Goal: Obtain resource: Download file/media

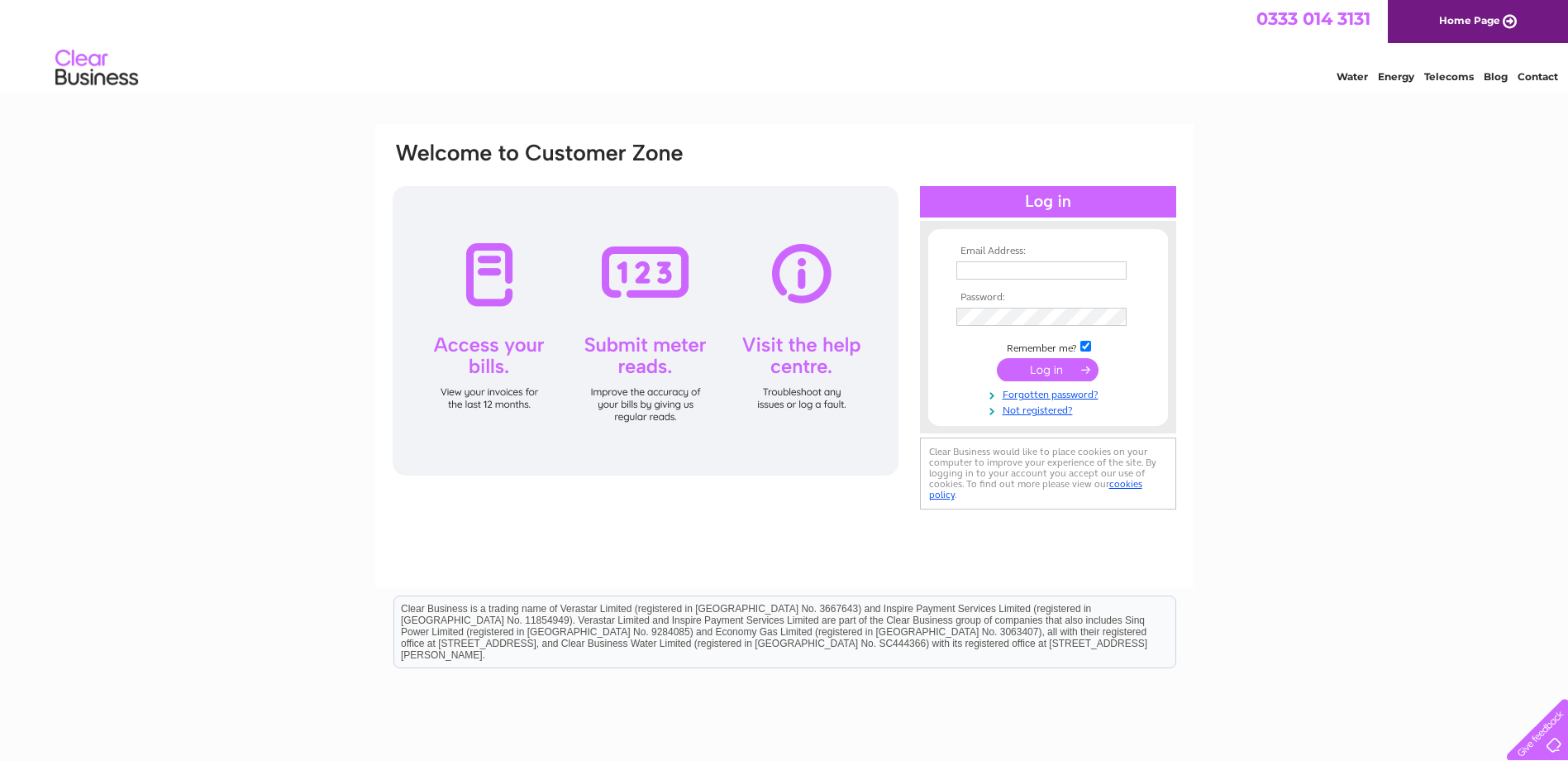
type input "accounts.payable@uk.toyota-industries.eu"
click at [1047, 371] on input "submit" at bounding box center [1047, 370] width 102 height 23
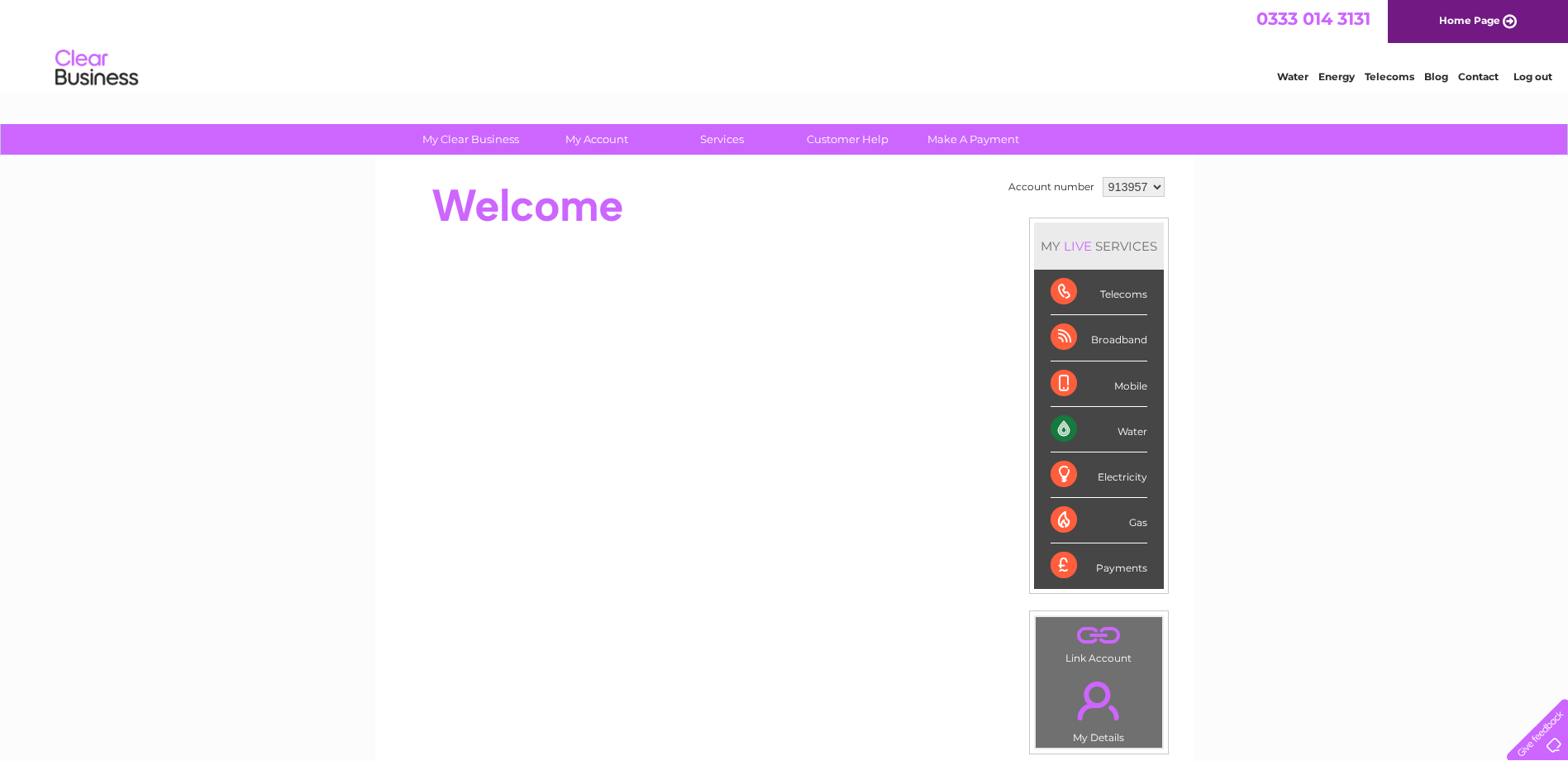
click at [1062, 429] on div "Water" at bounding box center [1099, 429] width 96 height 45
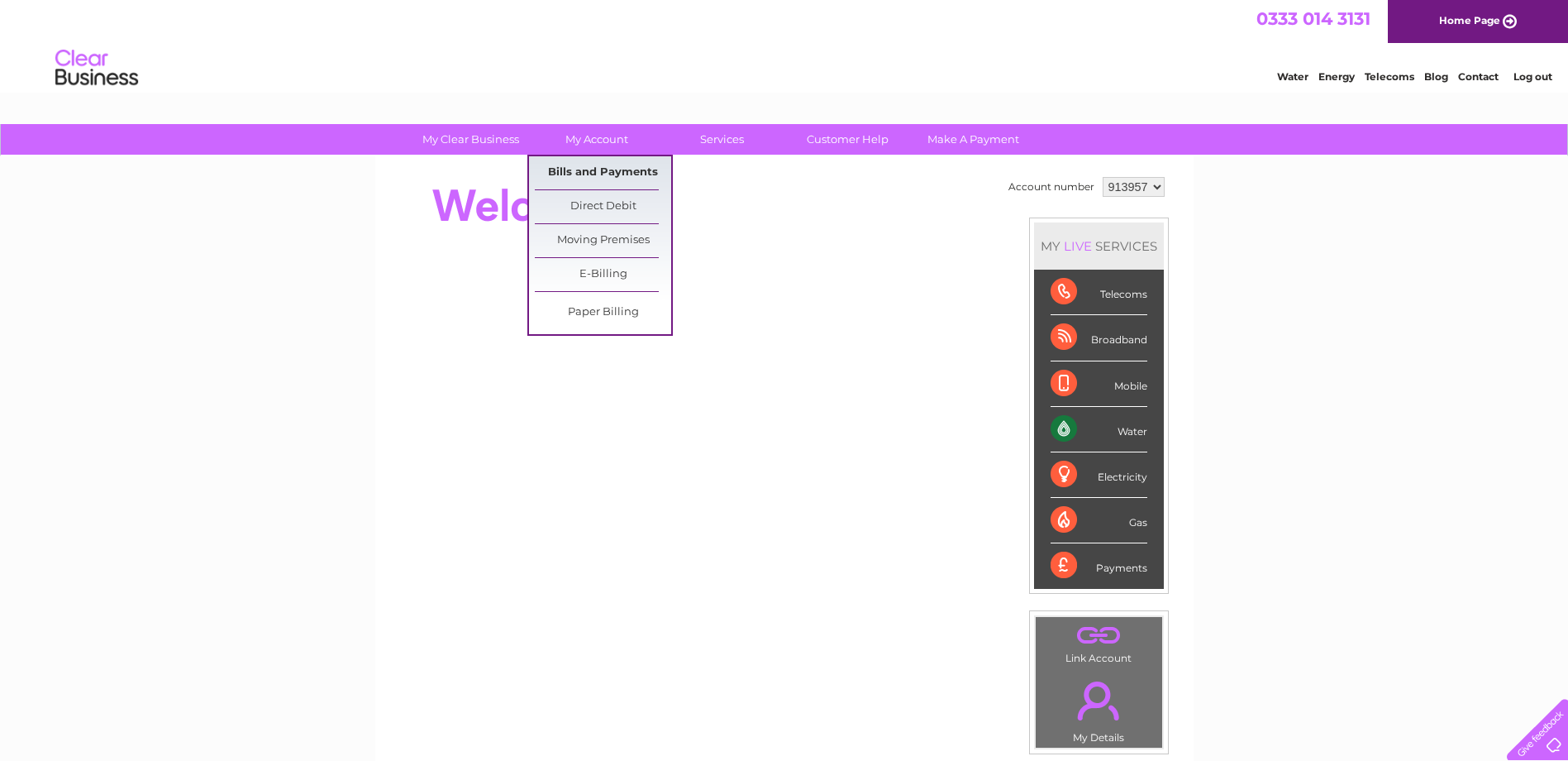
click at [620, 170] on link "Bills and Payments" at bounding box center [603, 172] width 136 height 33
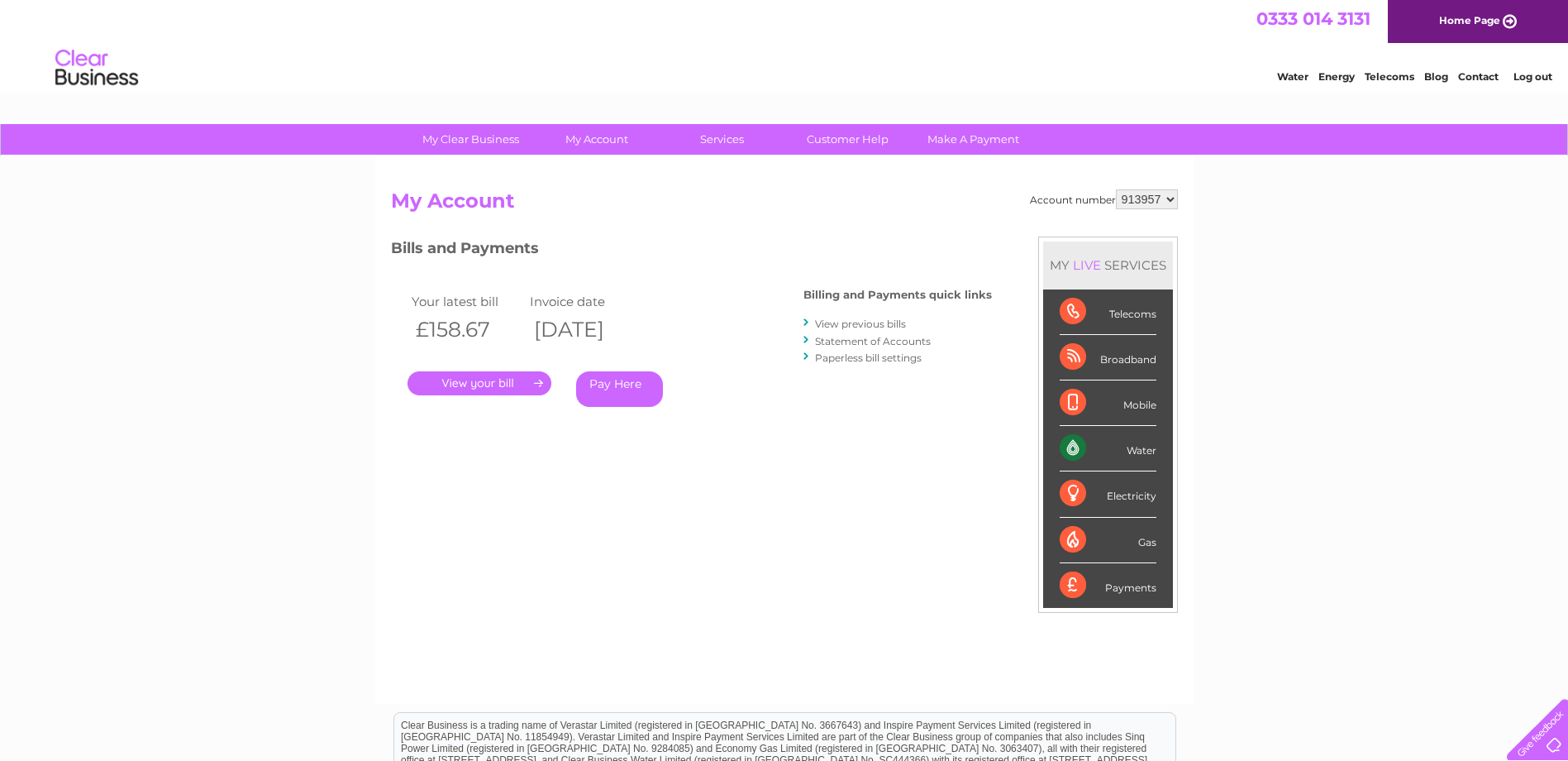
click at [469, 386] on link "." at bounding box center [479, 383] width 144 height 24
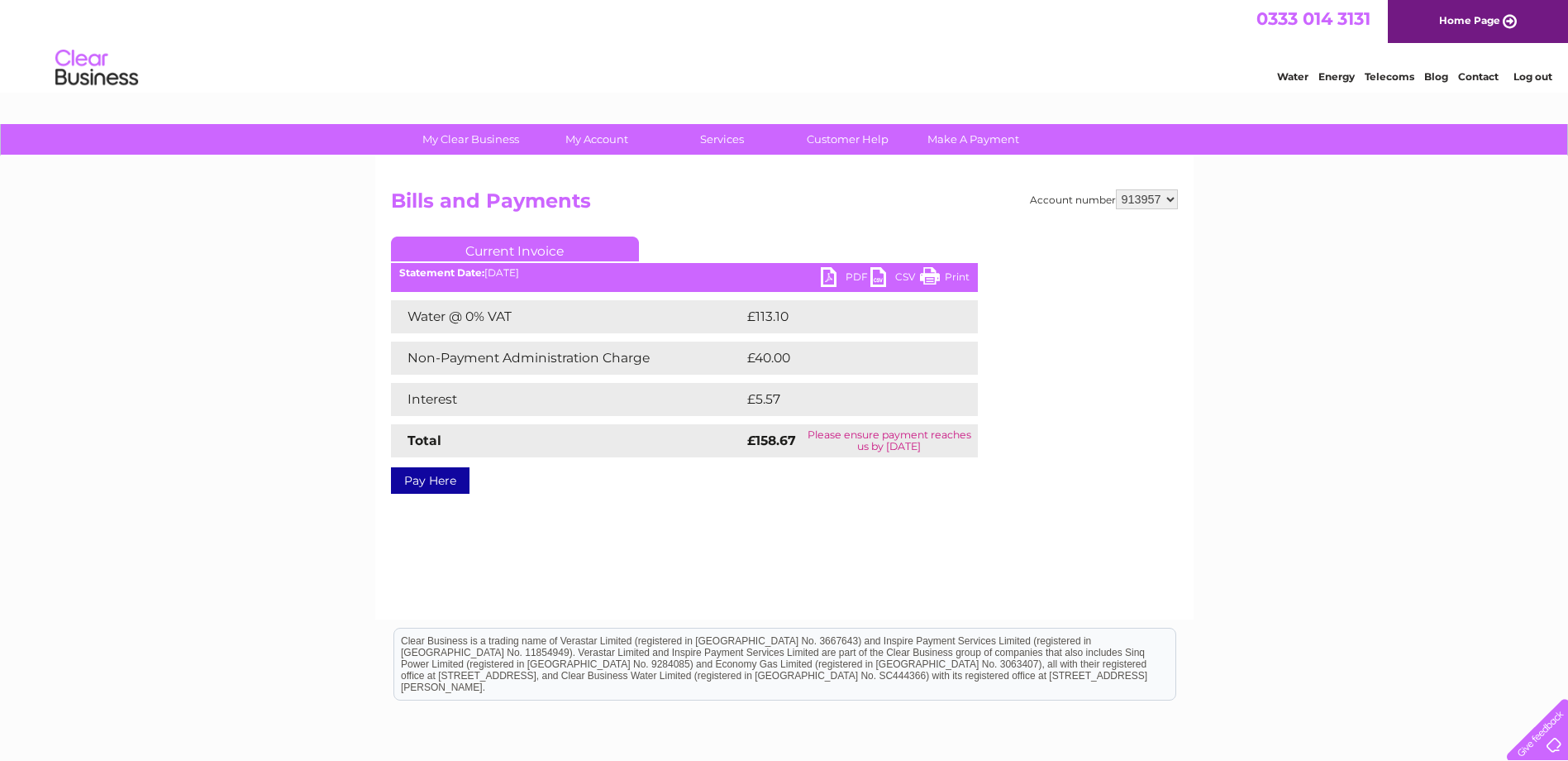
click at [831, 278] on link "PDF" at bounding box center [845, 279] width 50 height 24
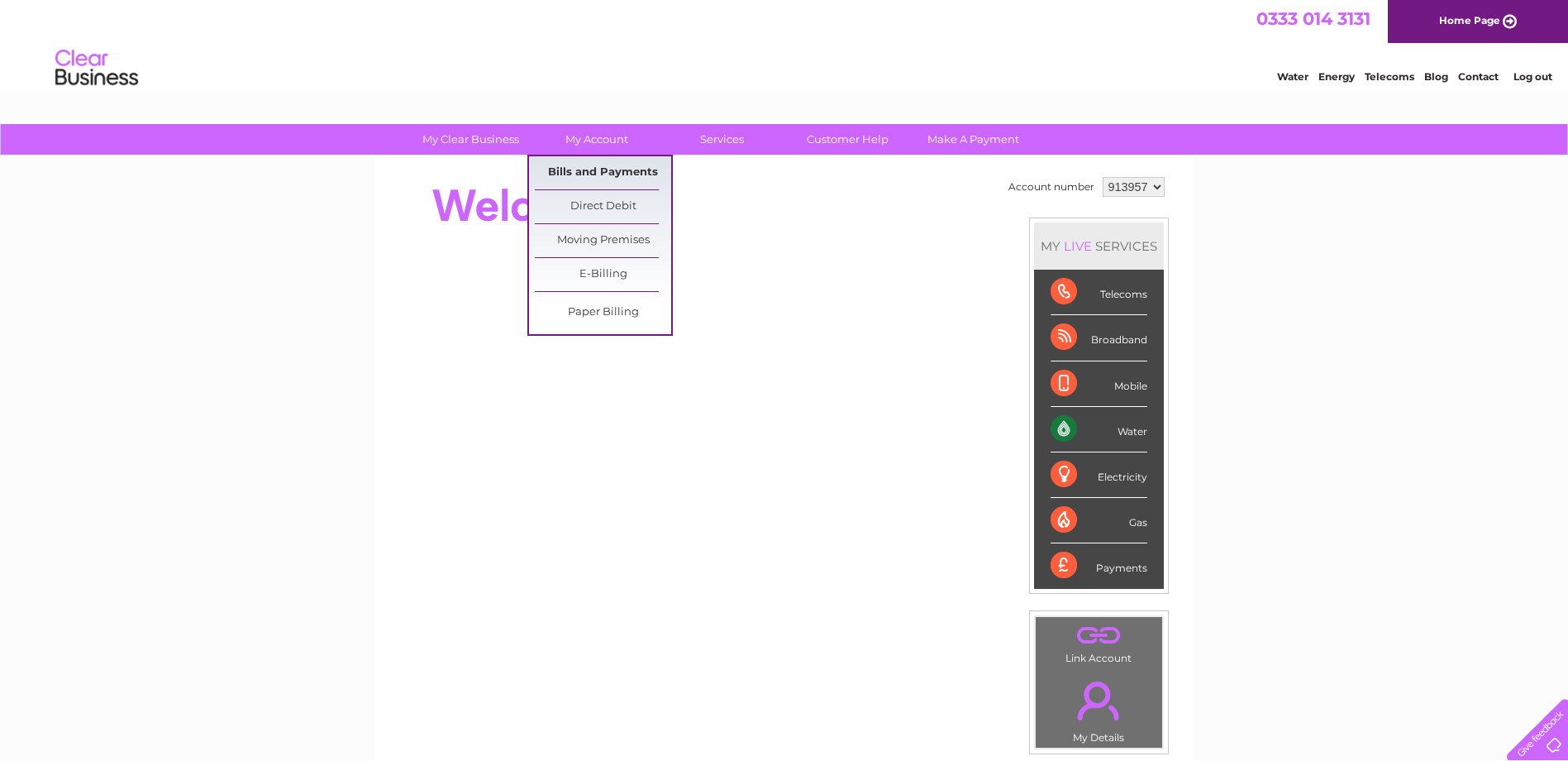
click at [603, 170] on link "Bills and Payments" at bounding box center [603, 172] width 136 height 33
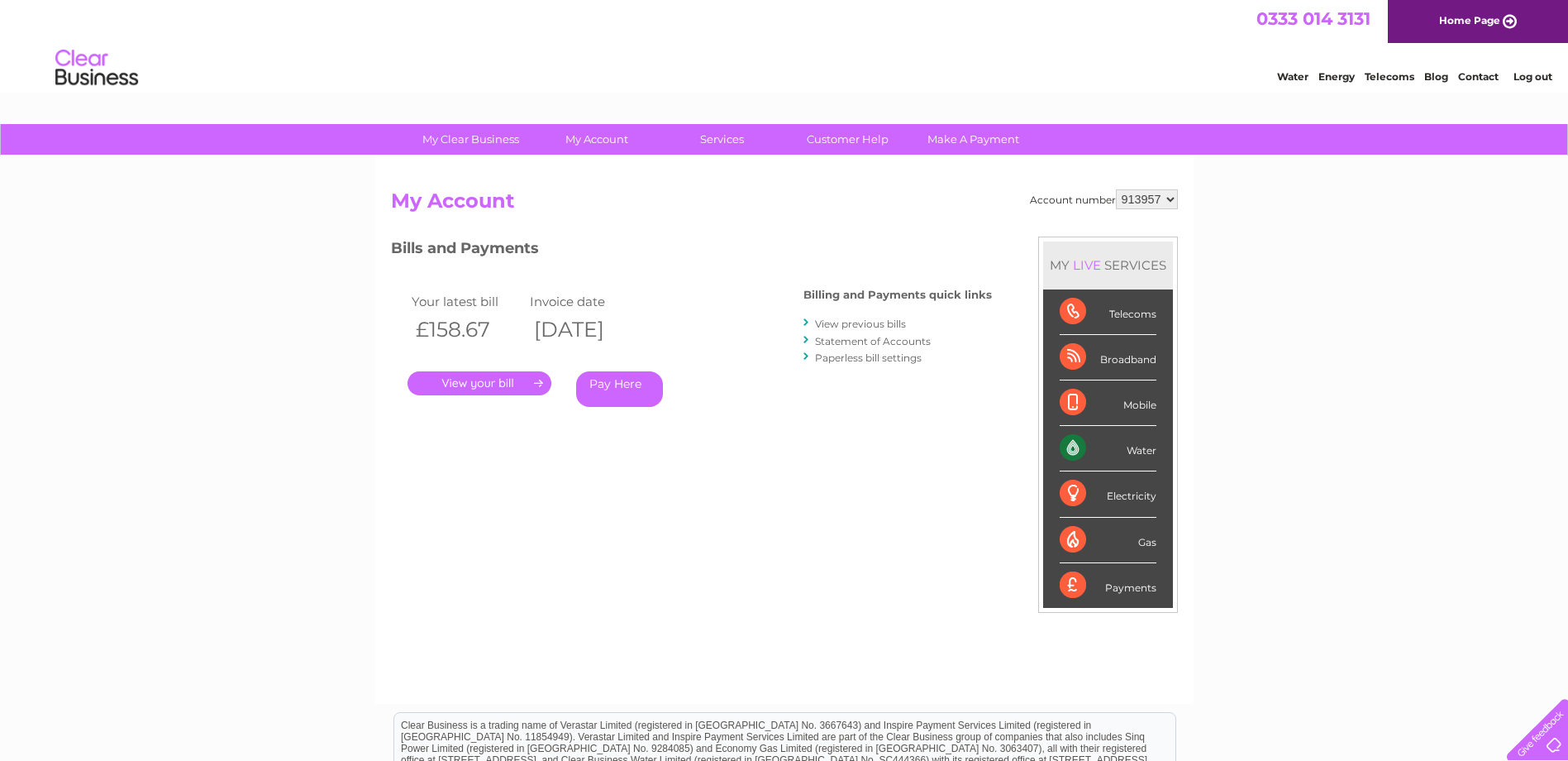
click at [484, 385] on link "." at bounding box center [479, 383] width 144 height 24
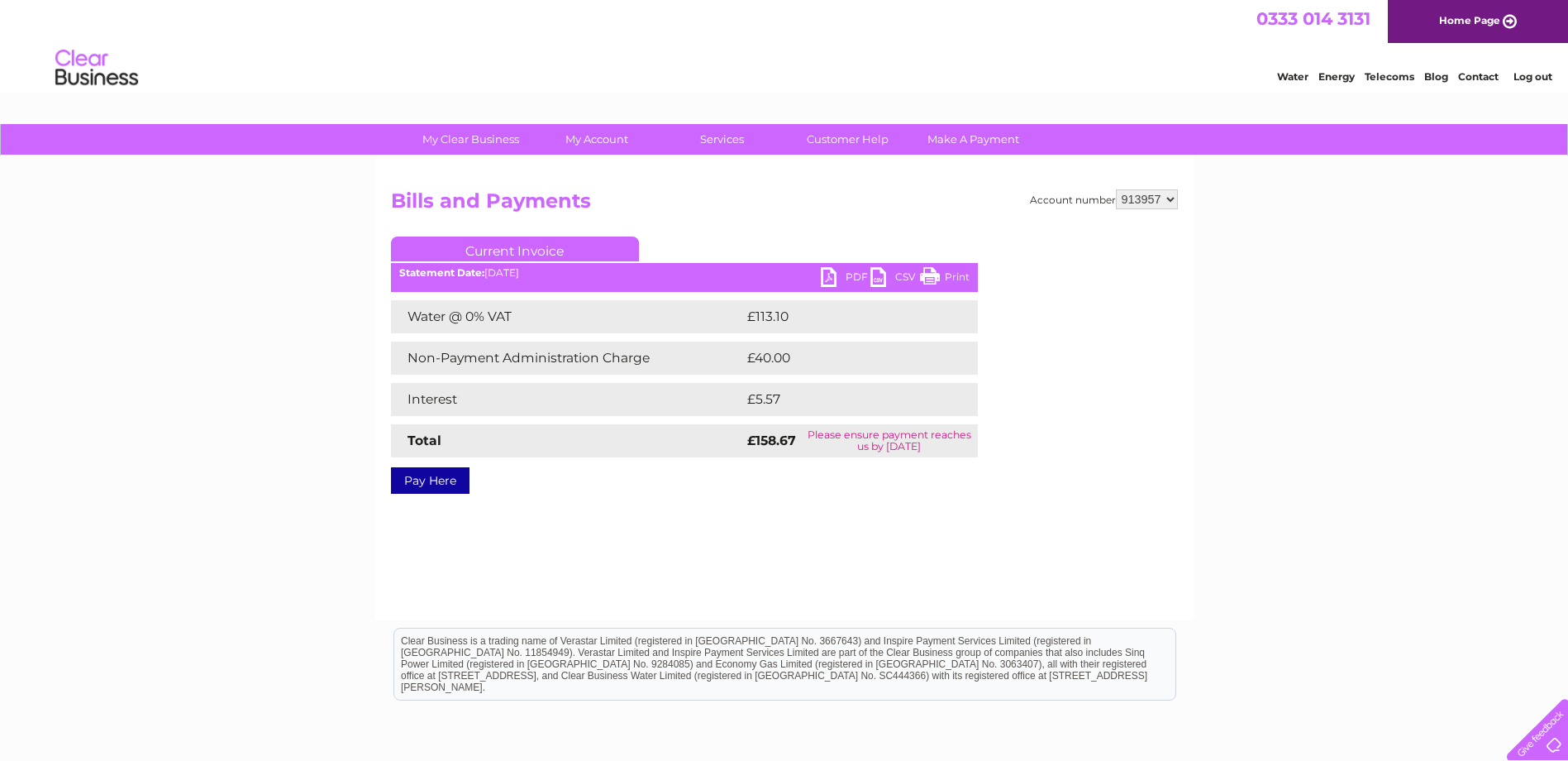
click at [827, 280] on link "PDF" at bounding box center [845, 279] width 50 height 24
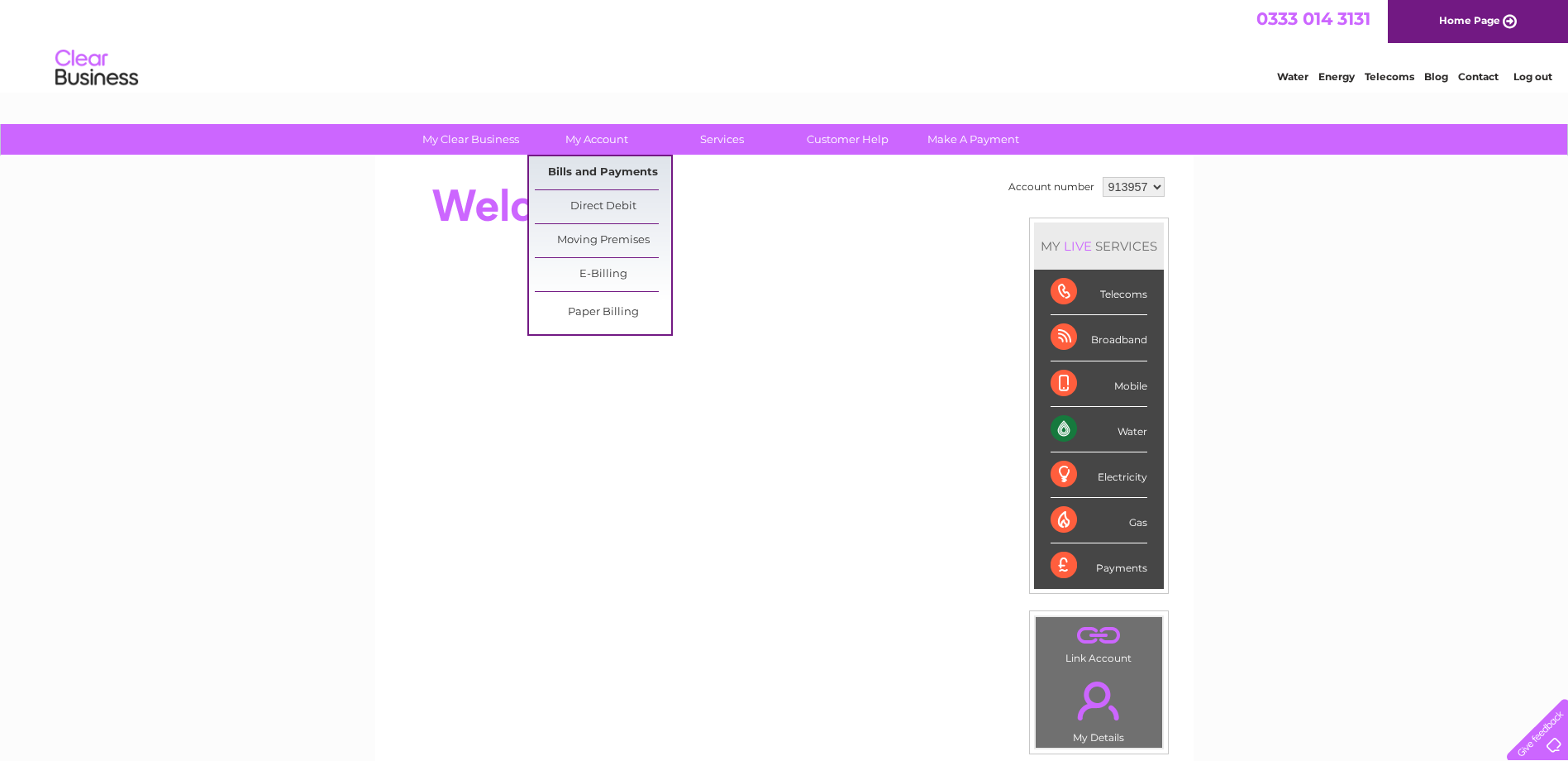
click at [587, 172] on link "Bills and Payments" at bounding box center [603, 172] width 136 height 33
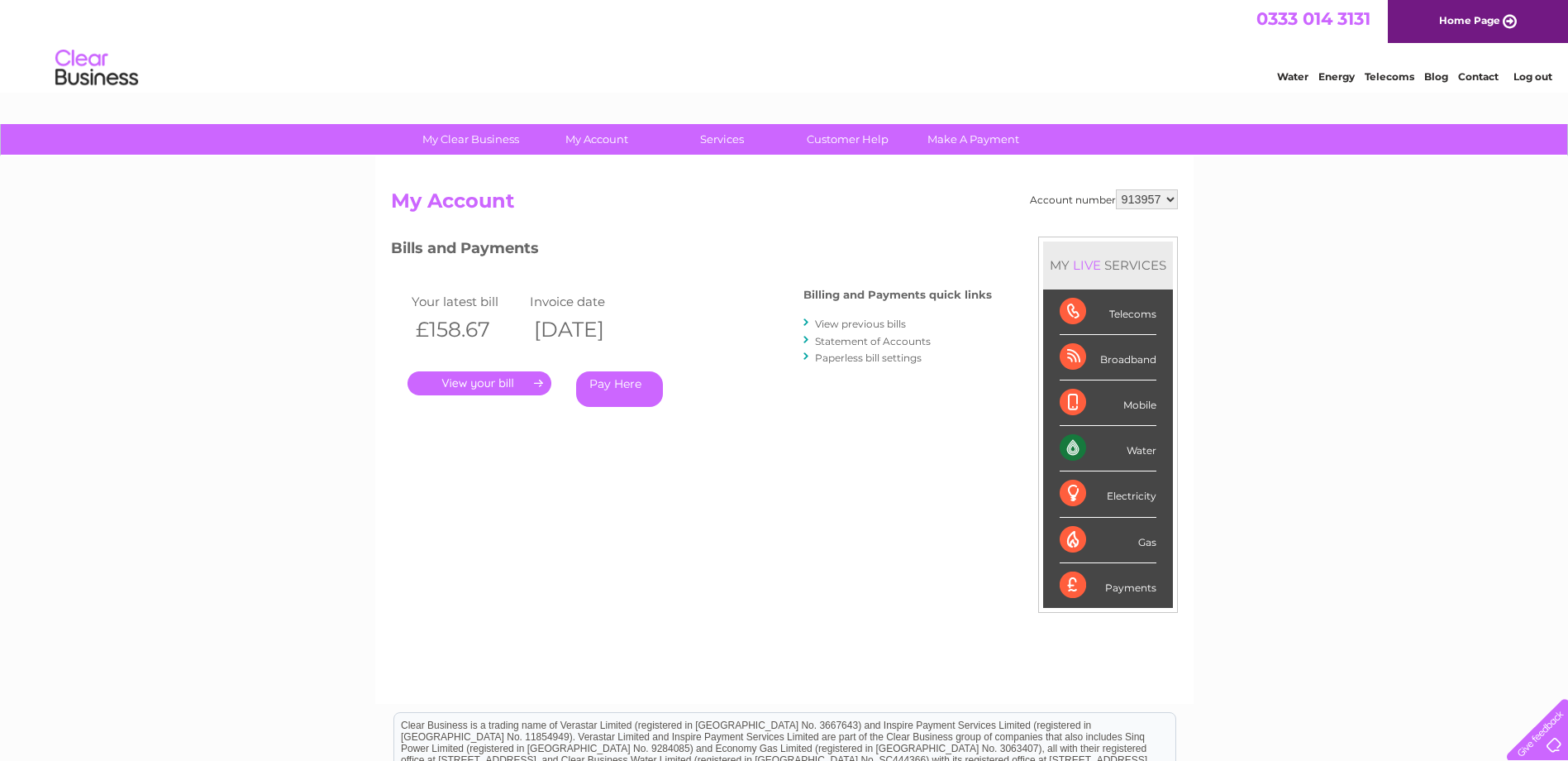
click at [880, 338] on link "Statement of Accounts" at bounding box center [873, 342] width 115 height 13
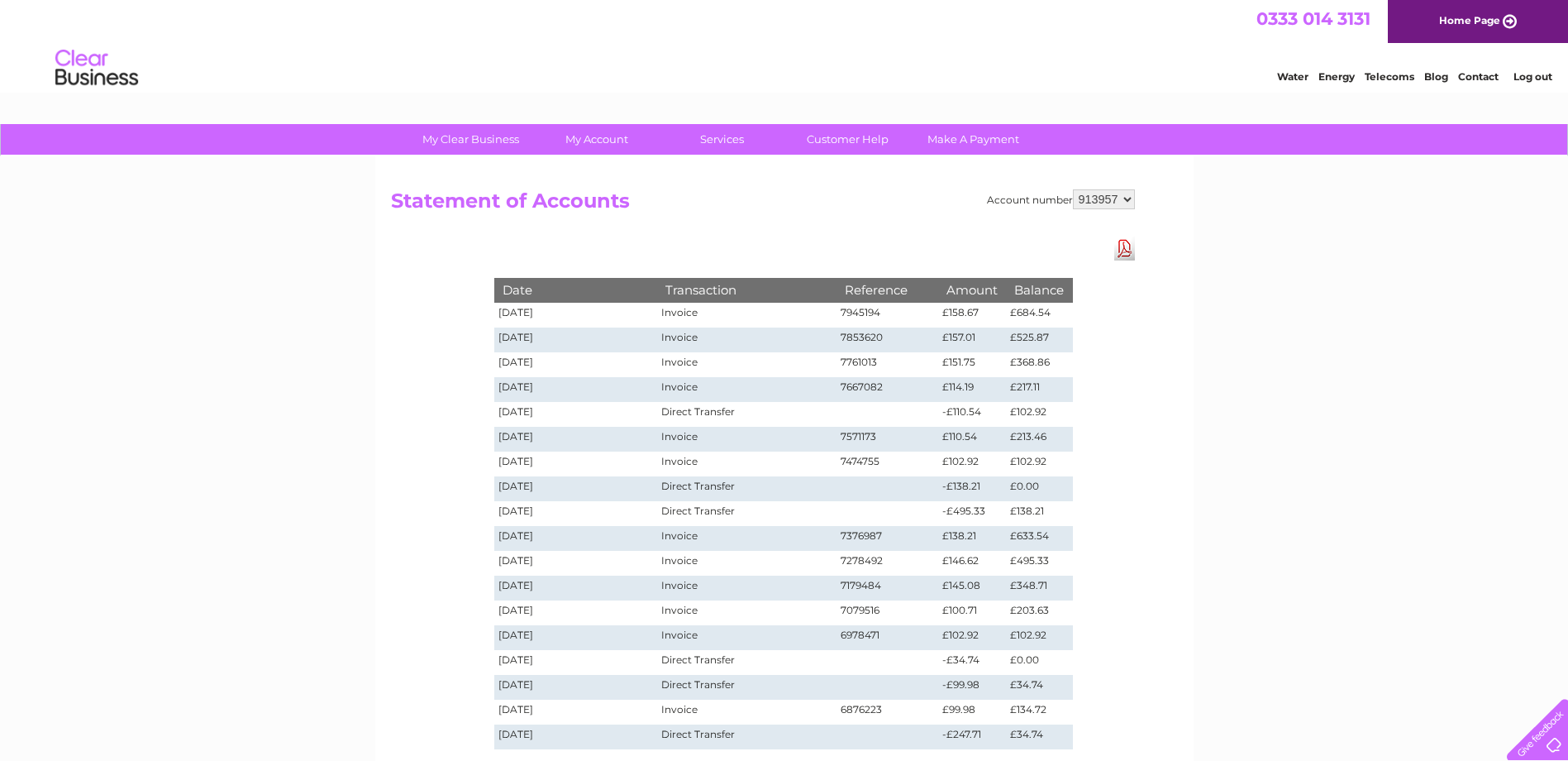
click at [1128, 249] on link "Download Pdf" at bounding box center [1125, 248] width 21 height 24
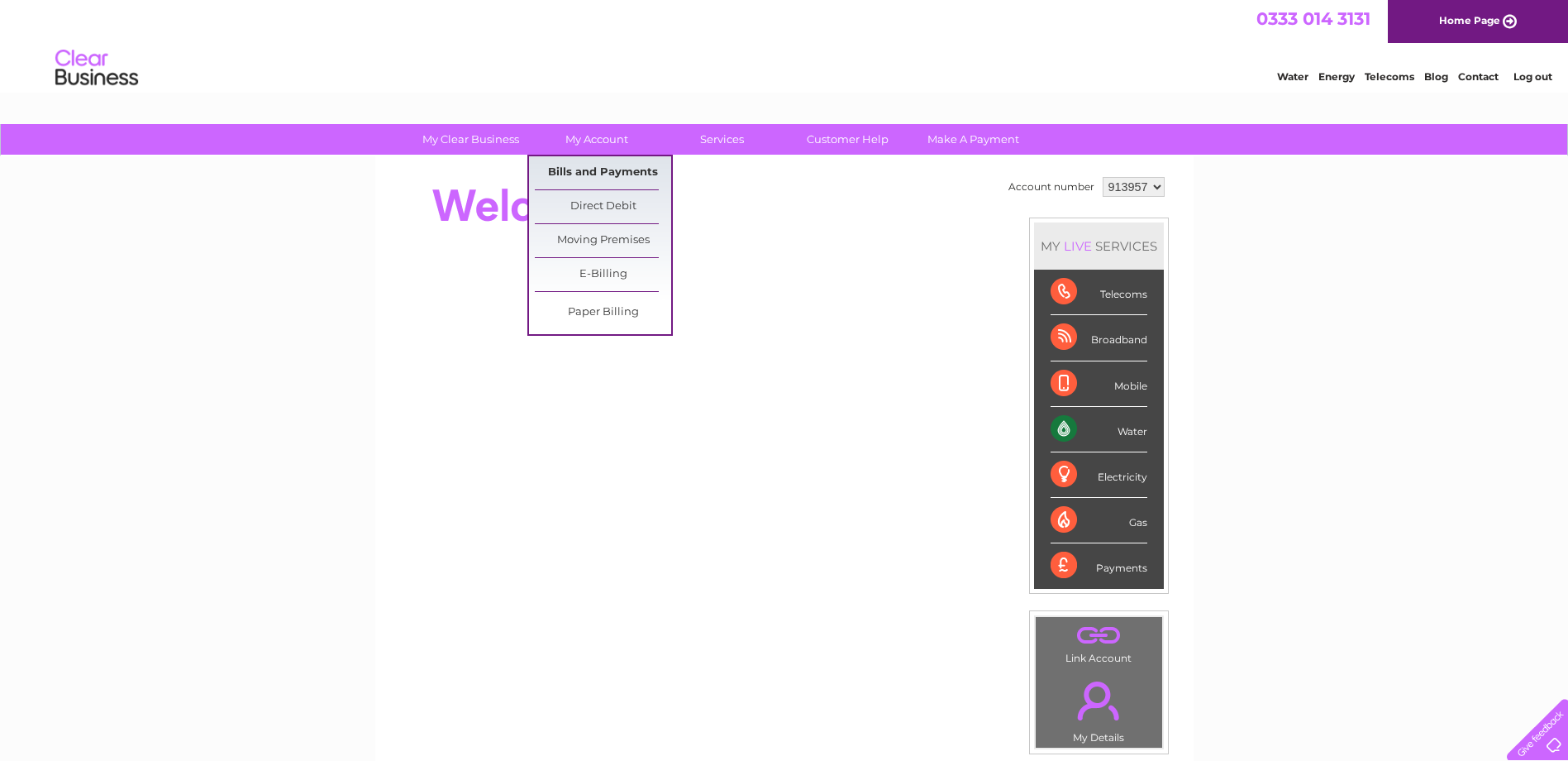
click at [609, 175] on link "Bills and Payments" at bounding box center [603, 172] width 136 height 33
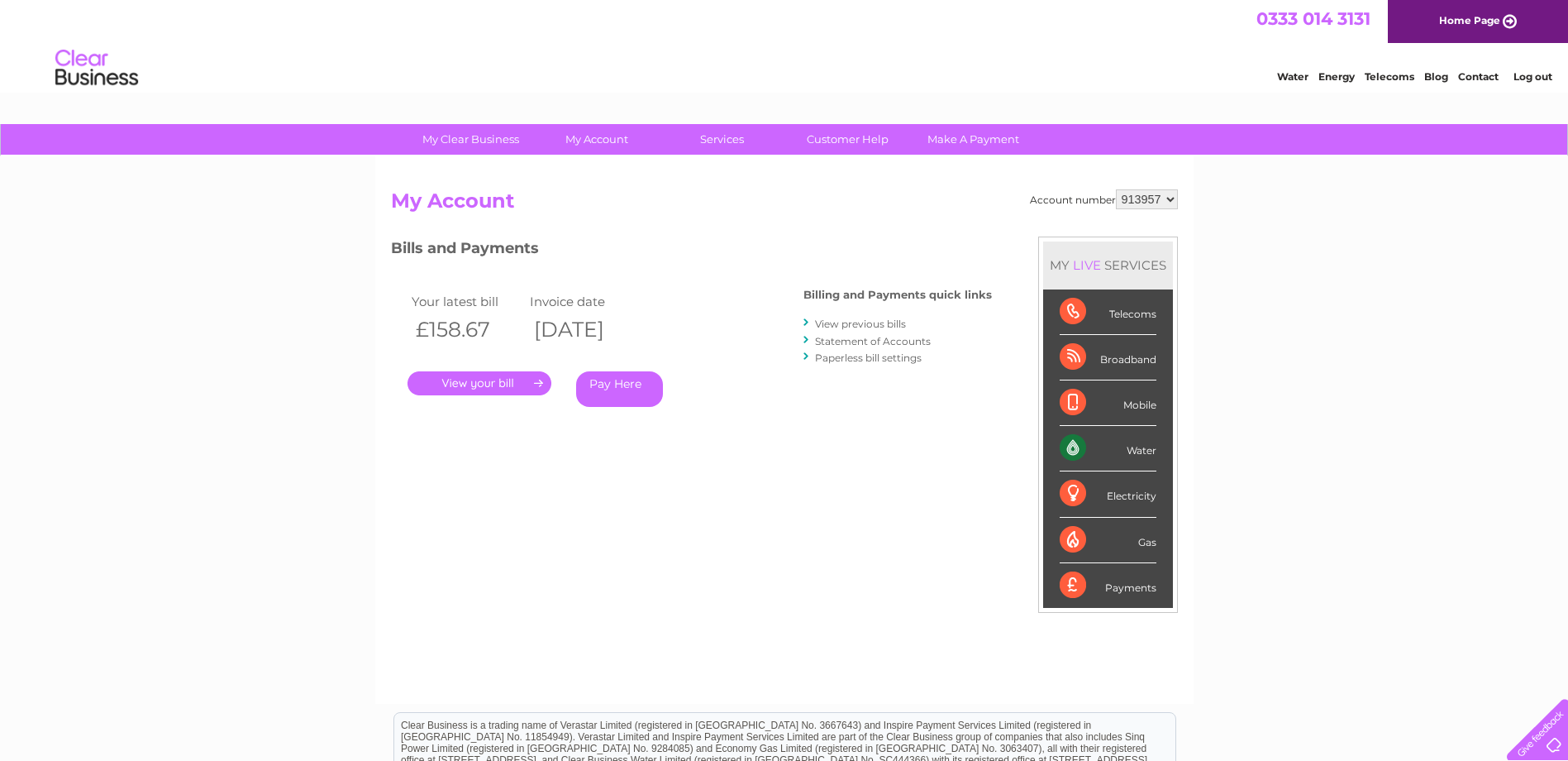
click at [502, 382] on link "." at bounding box center [479, 383] width 144 height 24
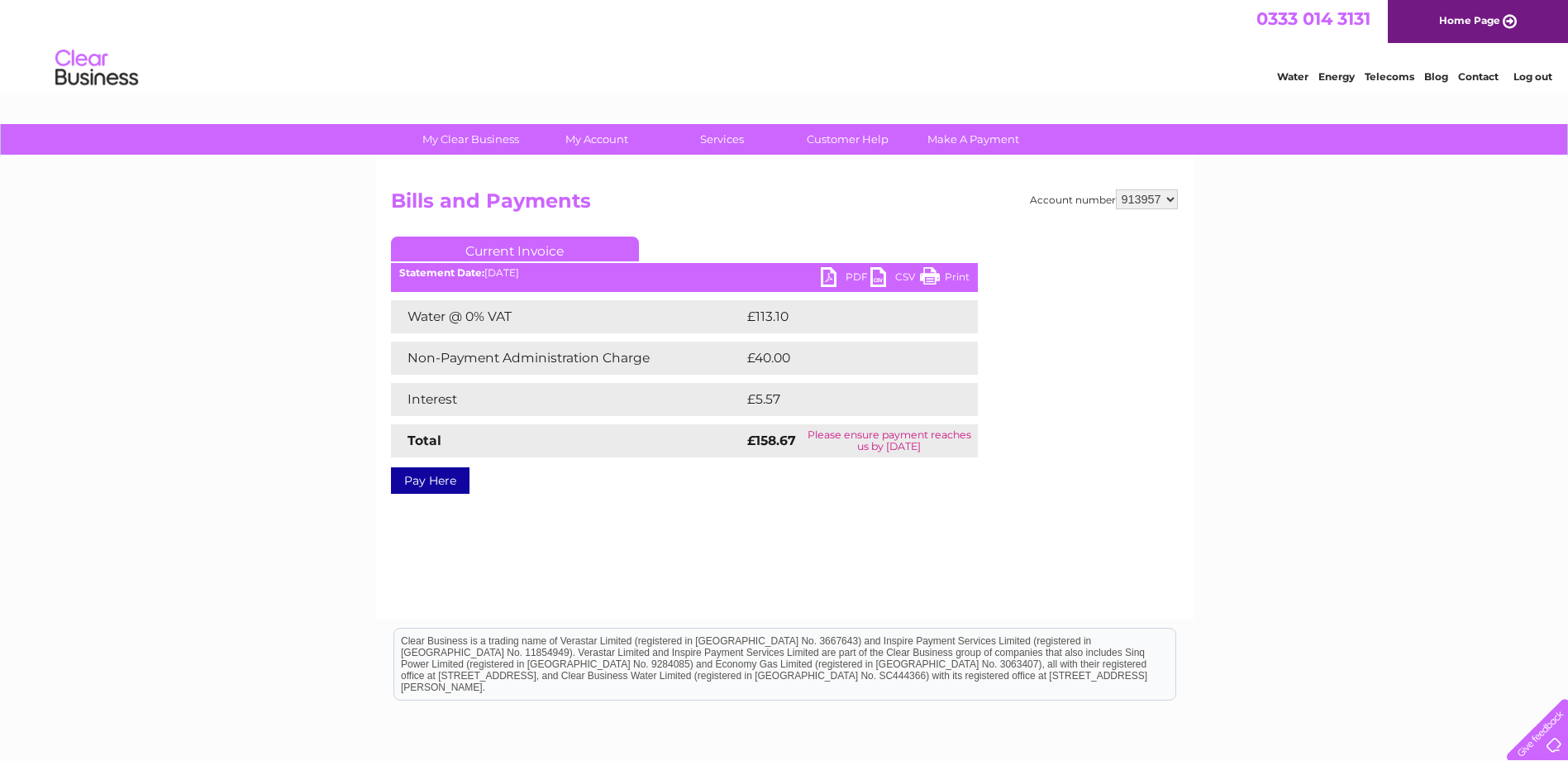
click at [825, 278] on link "PDF" at bounding box center [845, 279] width 50 height 24
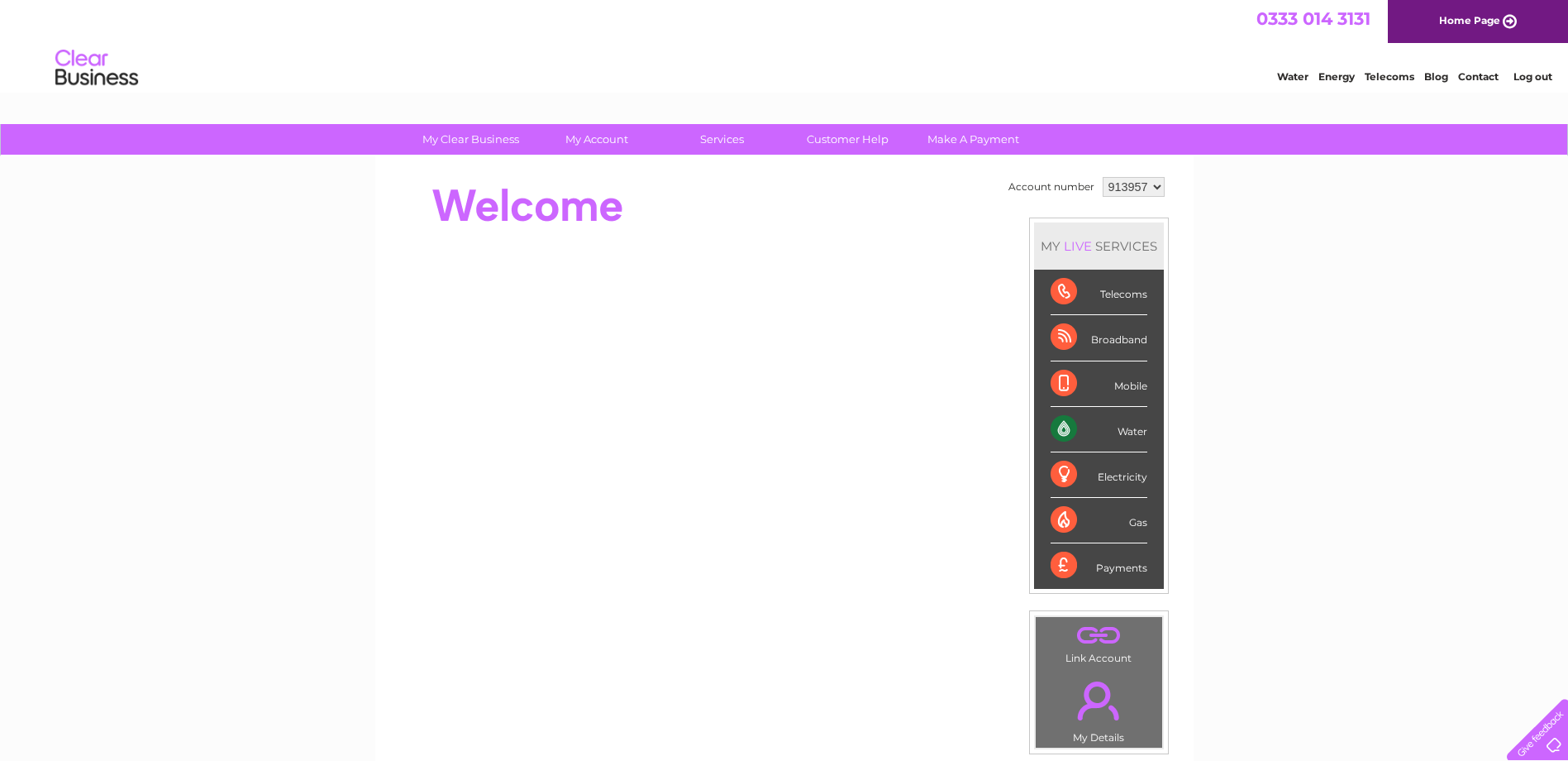
click at [1156, 188] on select "913957" at bounding box center [1134, 187] width 62 height 20
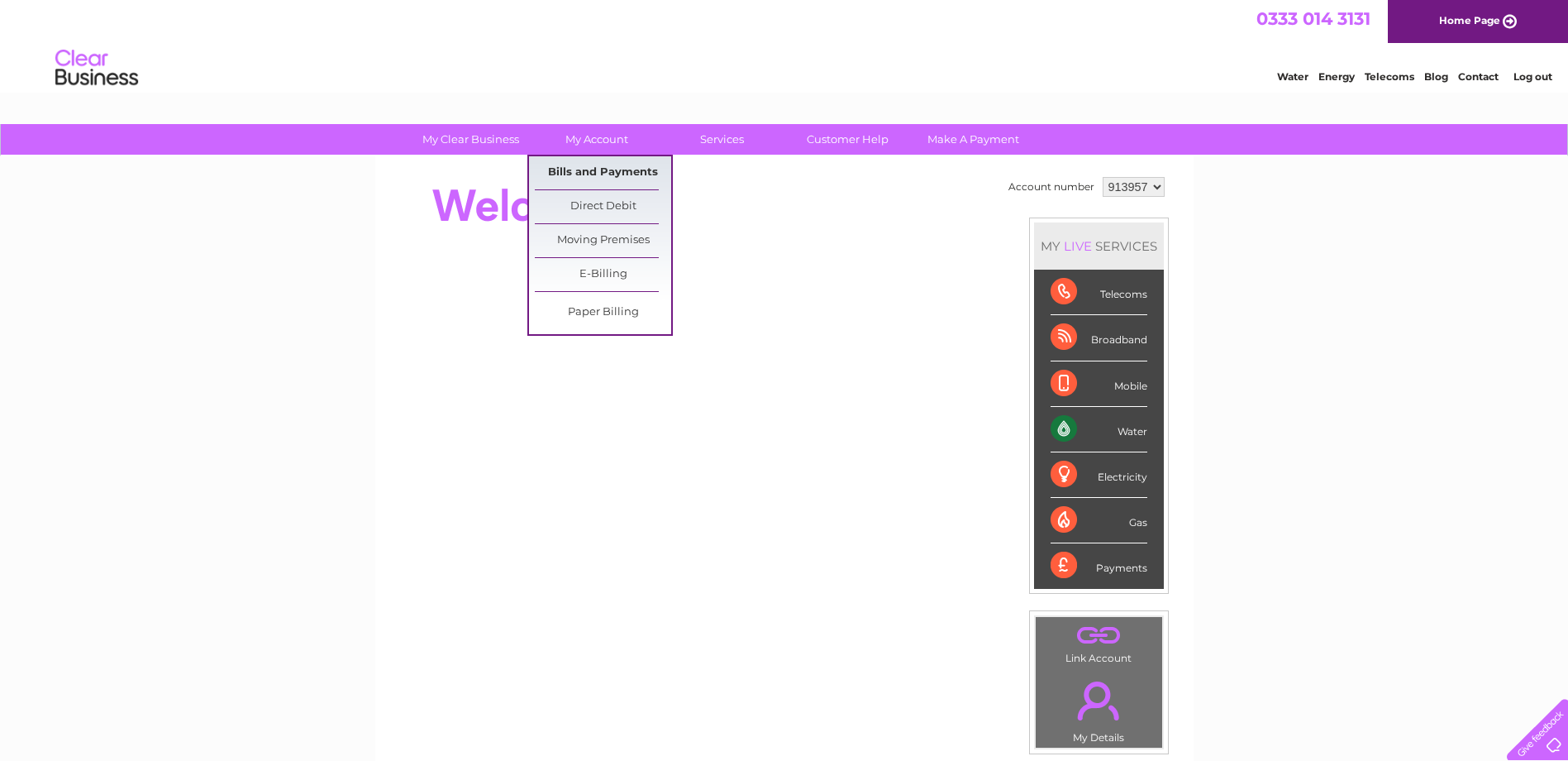
click at [603, 170] on link "Bills and Payments" at bounding box center [603, 172] width 136 height 33
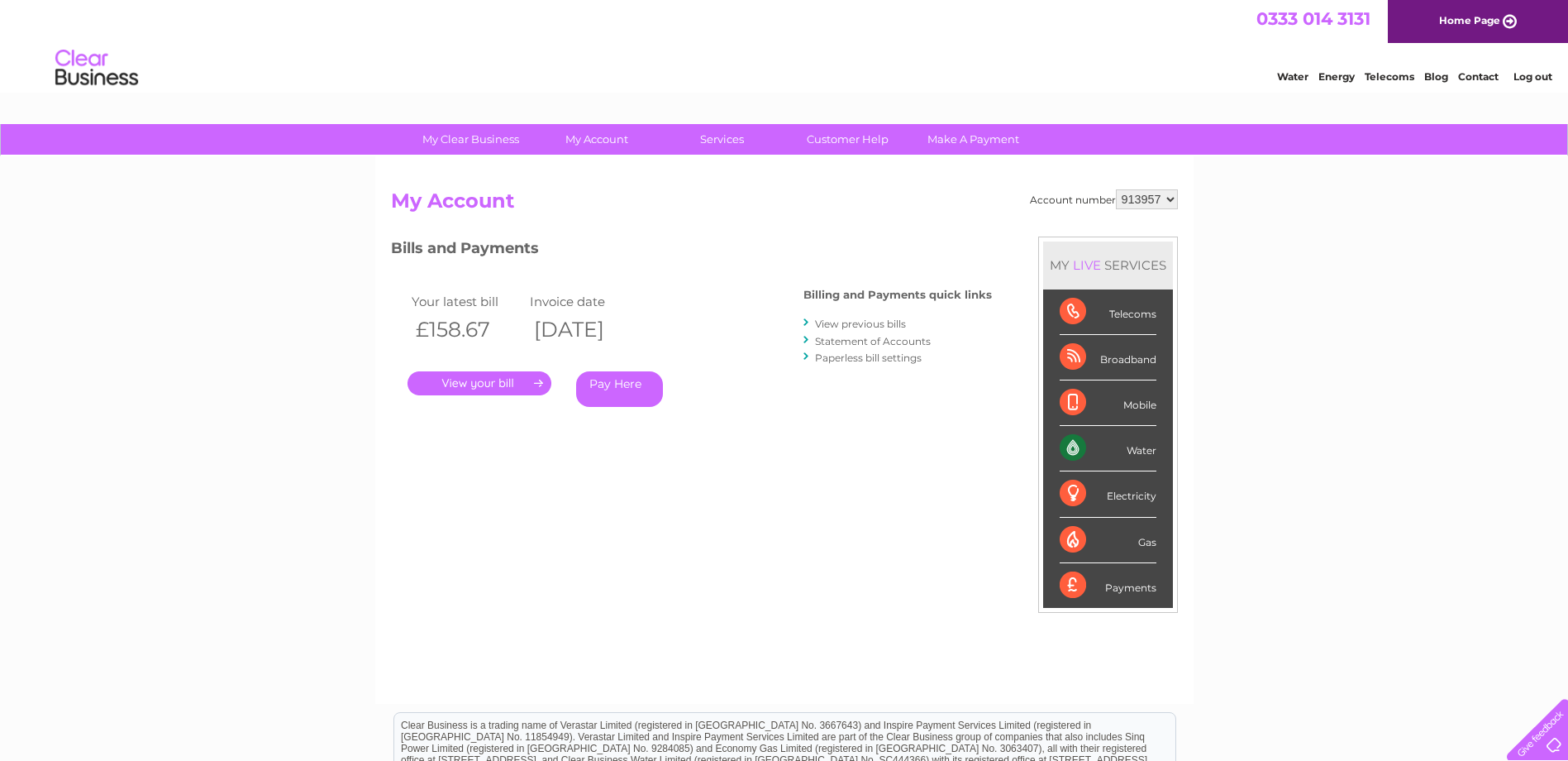
click at [873, 322] on link "View previous bills" at bounding box center [861, 324] width 91 height 13
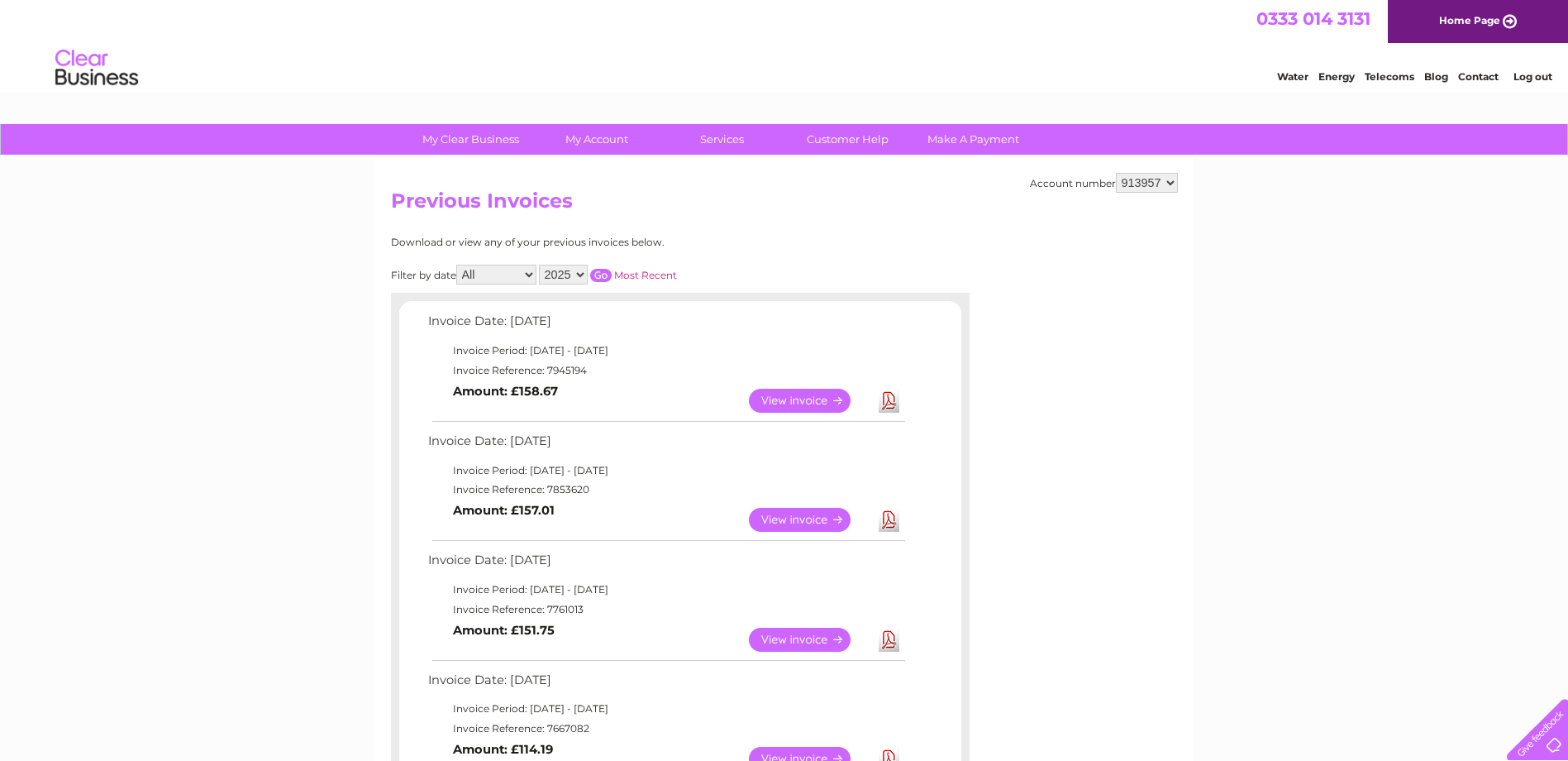
click at [813, 519] on link "View" at bounding box center [809, 519] width 122 height 24
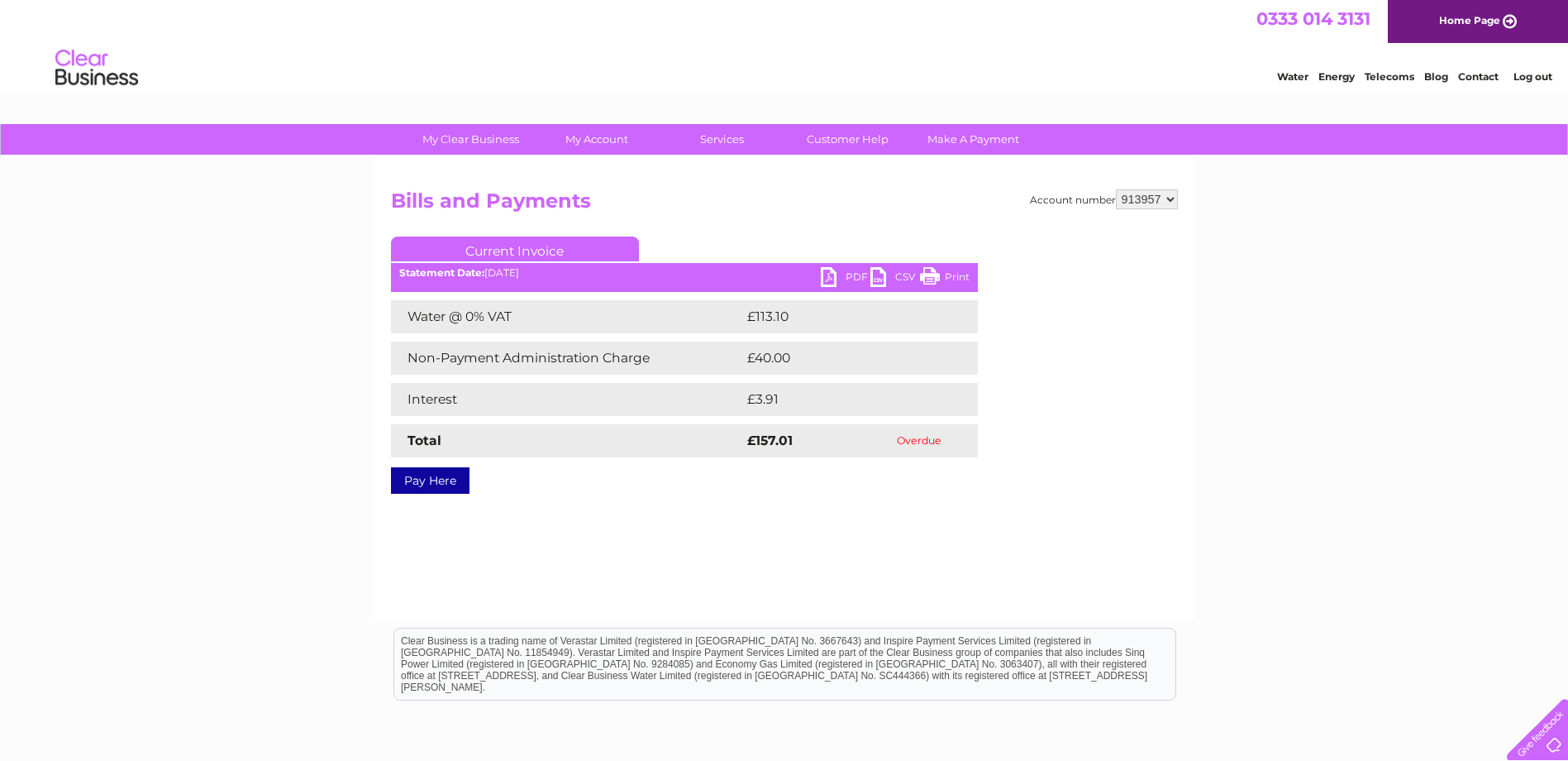
click at [832, 279] on link "PDF" at bounding box center [845, 279] width 50 height 24
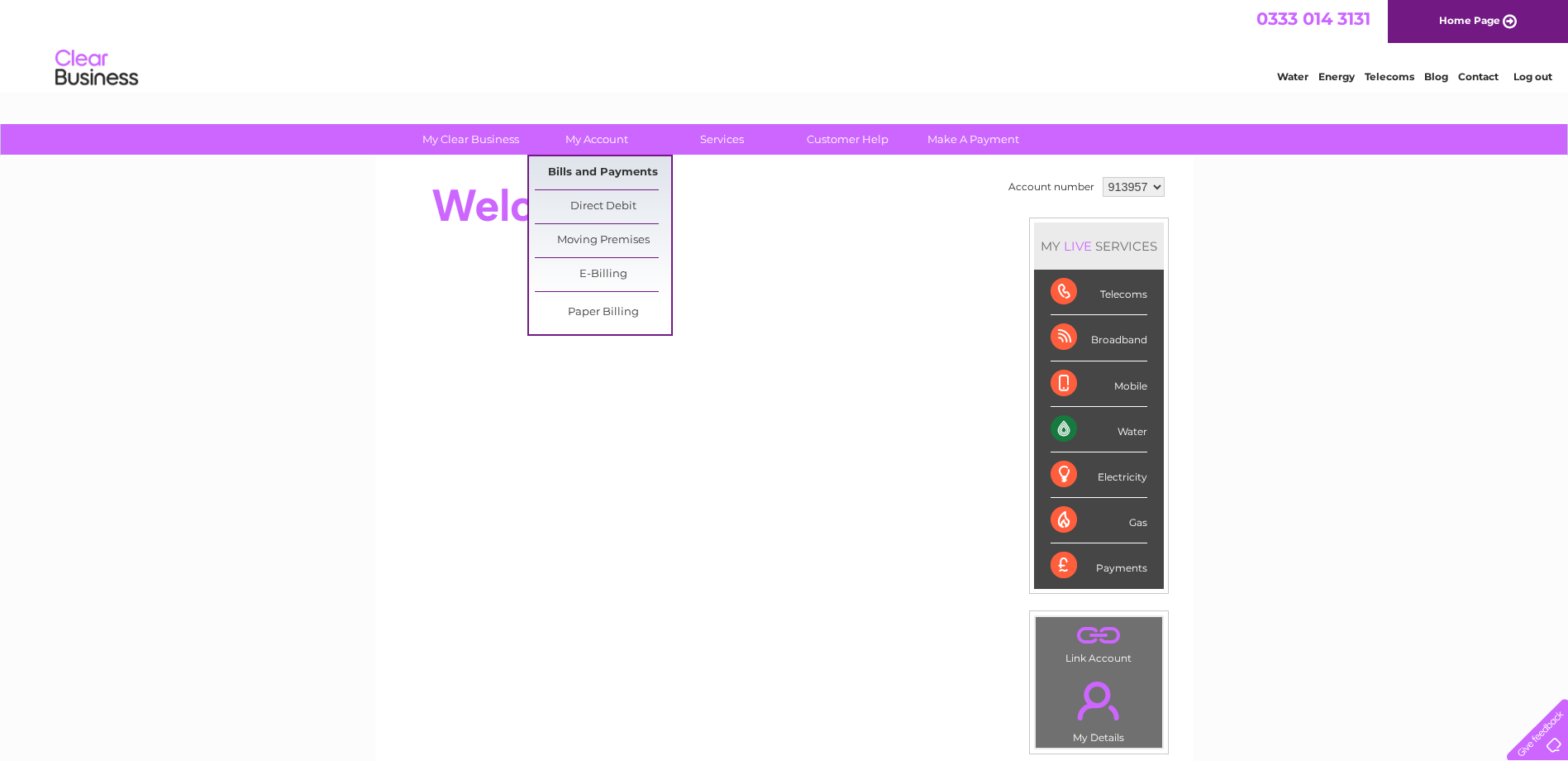
click at [591, 172] on link "Bills and Payments" at bounding box center [603, 172] width 136 height 33
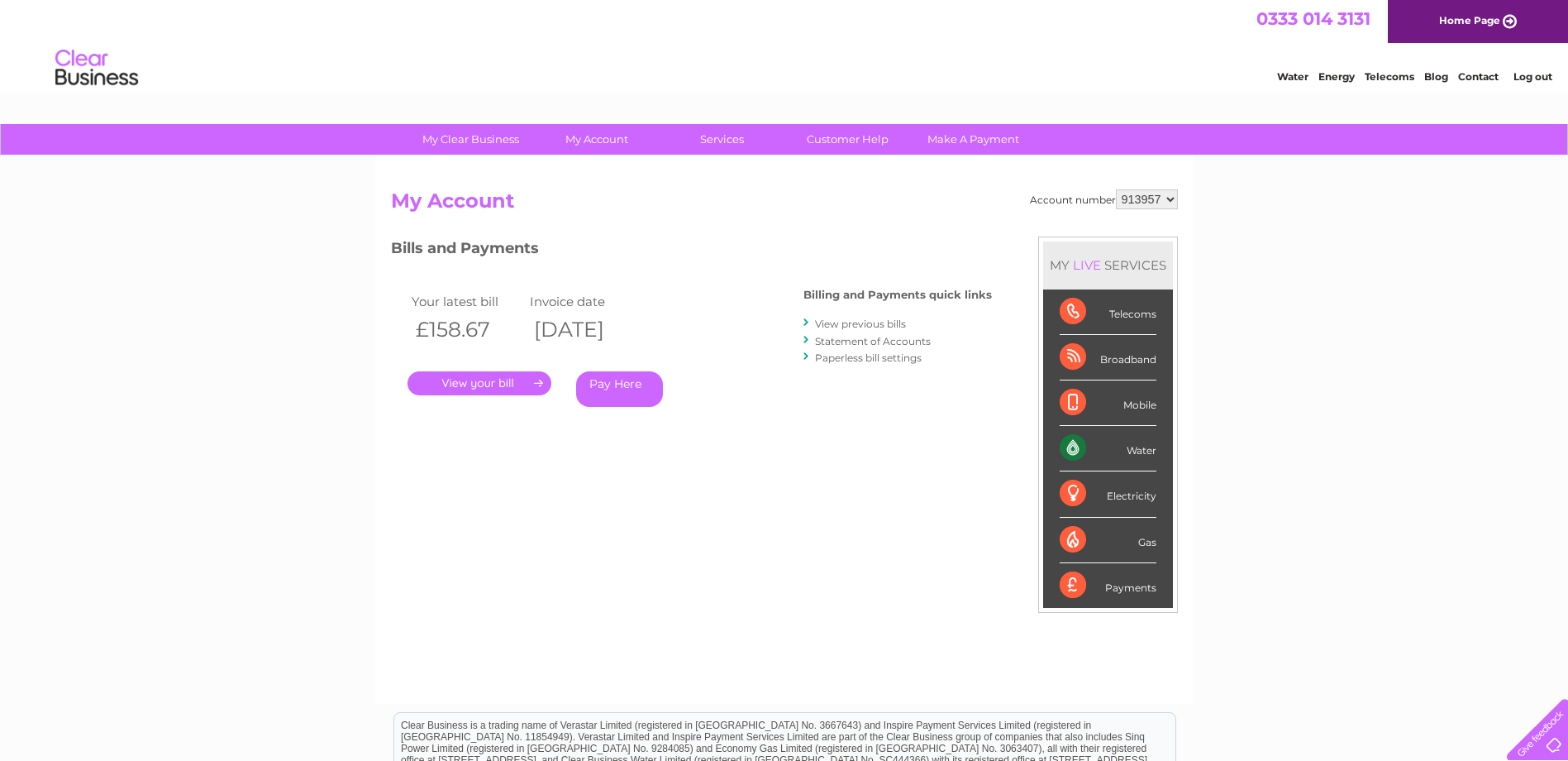
click at [880, 323] on link "View previous bills" at bounding box center [861, 324] width 91 height 13
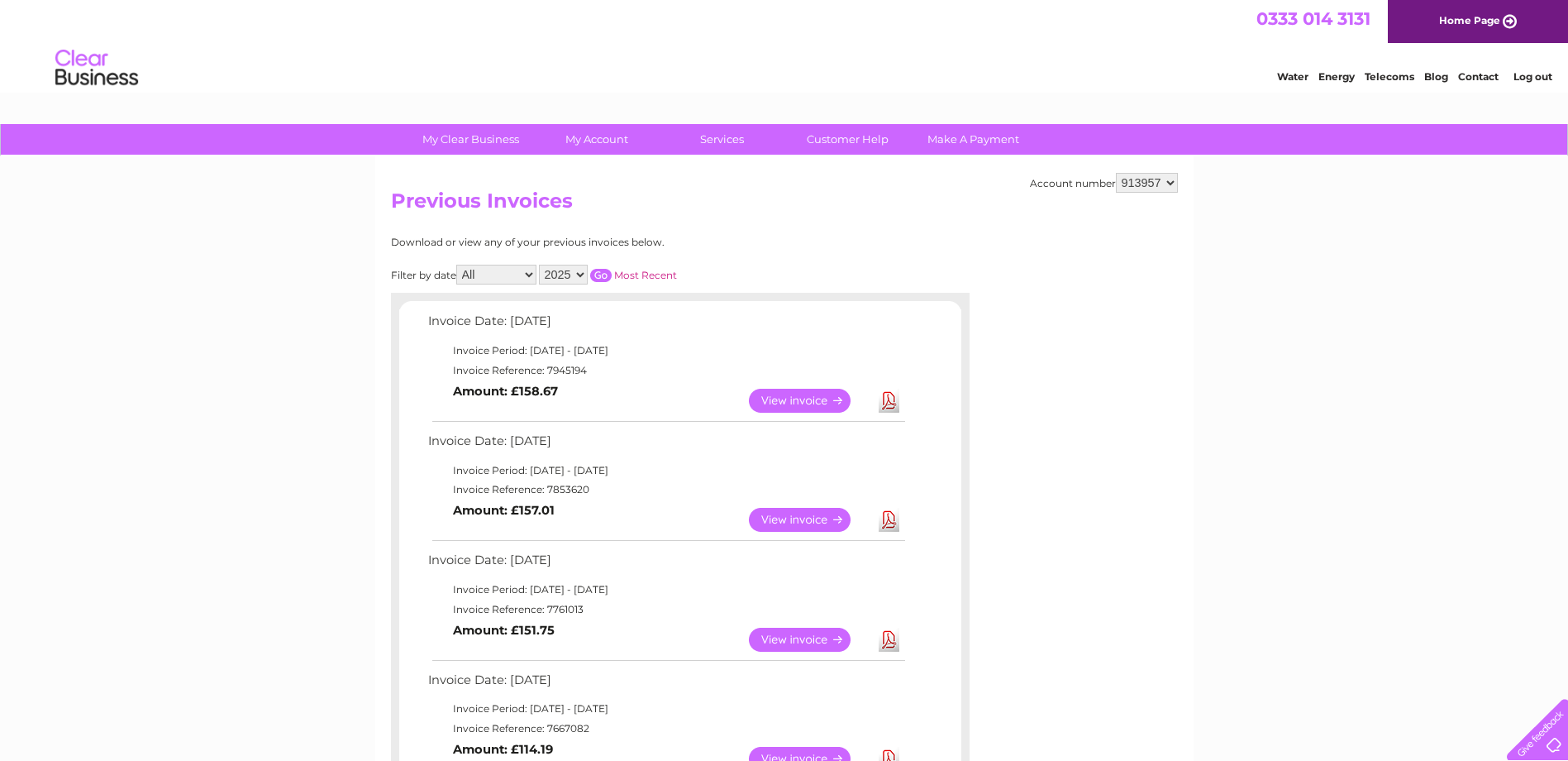
click at [807, 637] on link "View" at bounding box center [809, 639] width 122 height 24
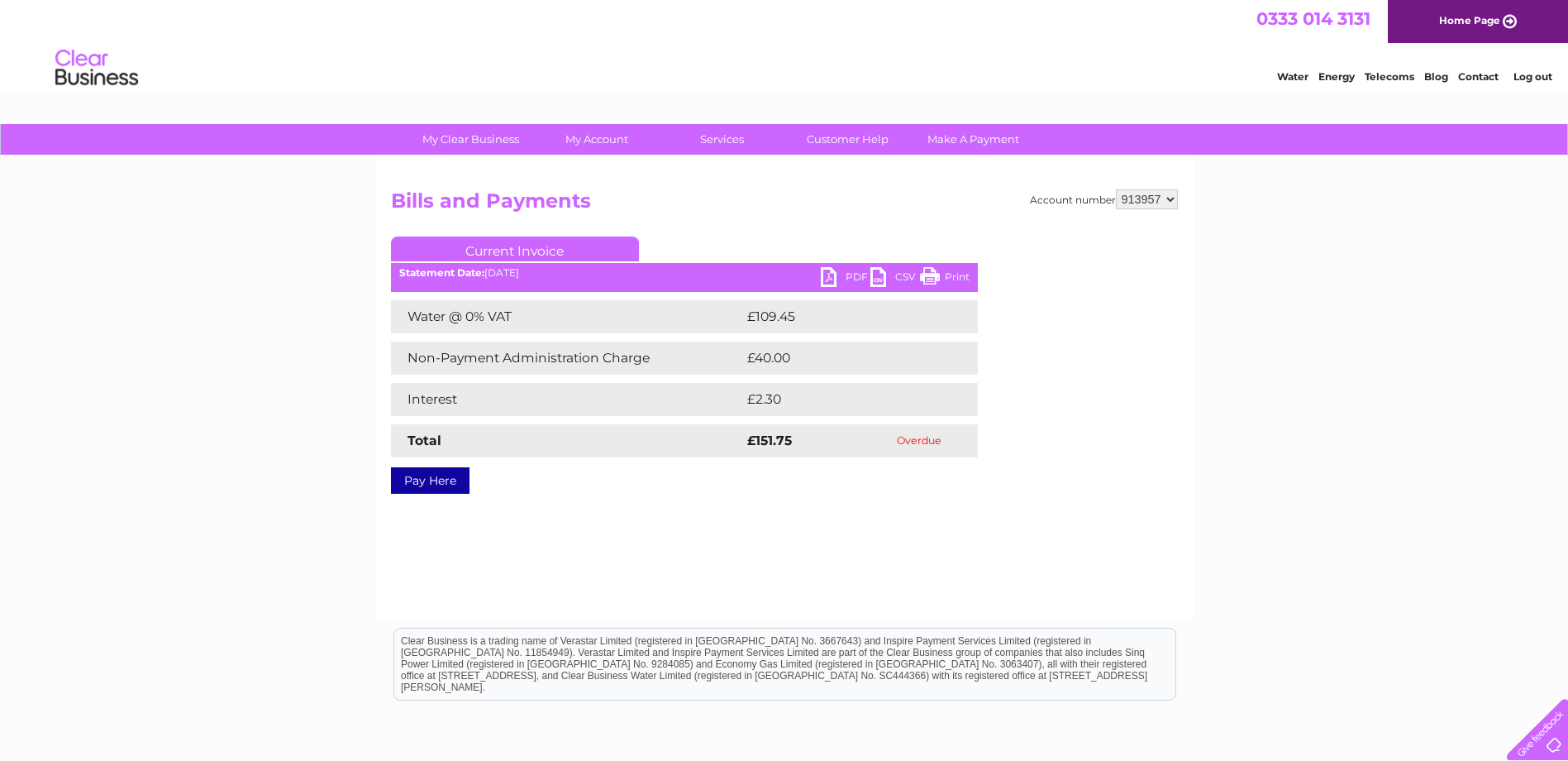
click at [879, 280] on link "CSV" at bounding box center [895, 279] width 50 height 24
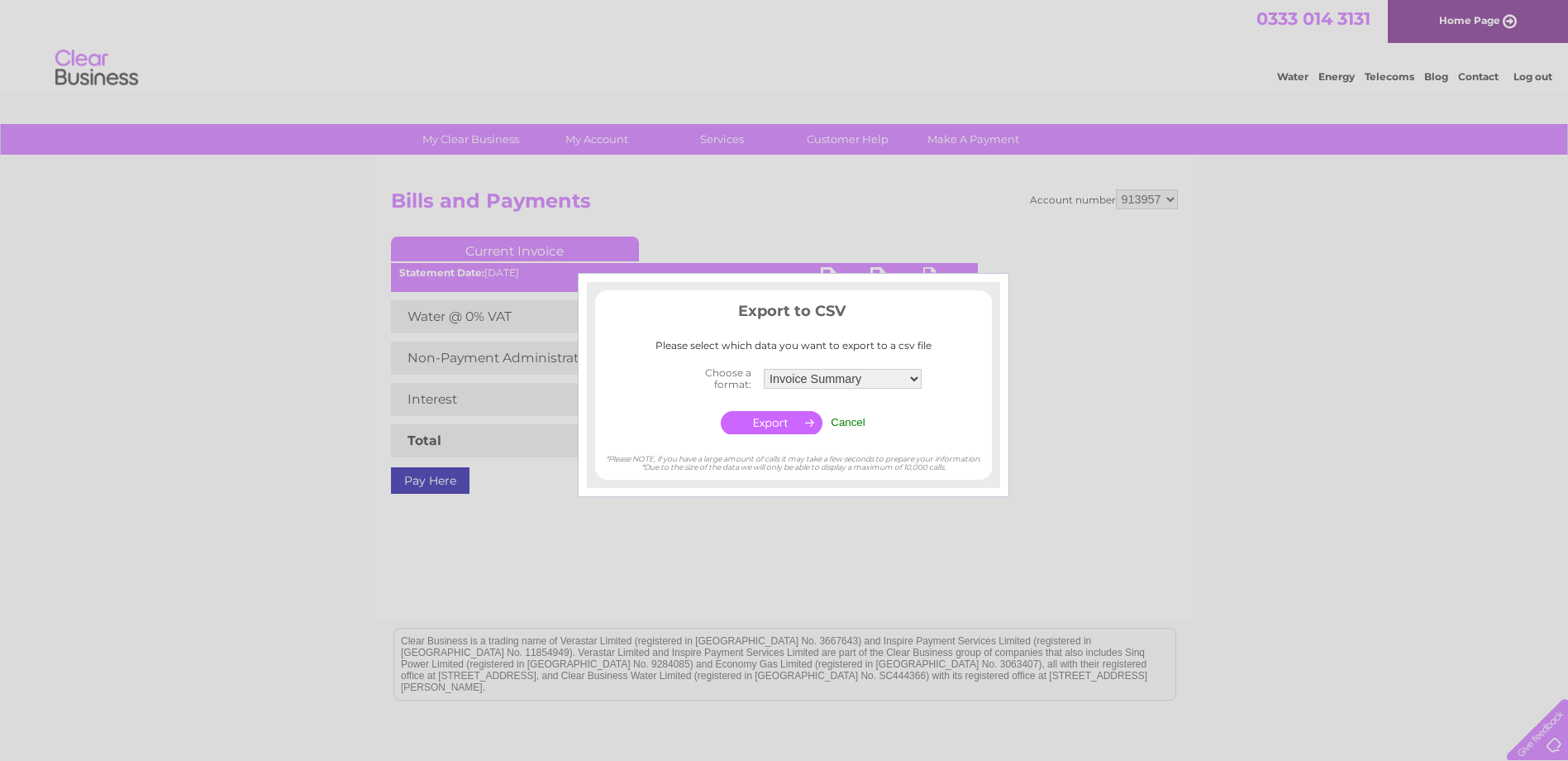
click at [851, 423] on input "Cancel" at bounding box center [848, 422] width 35 height 13
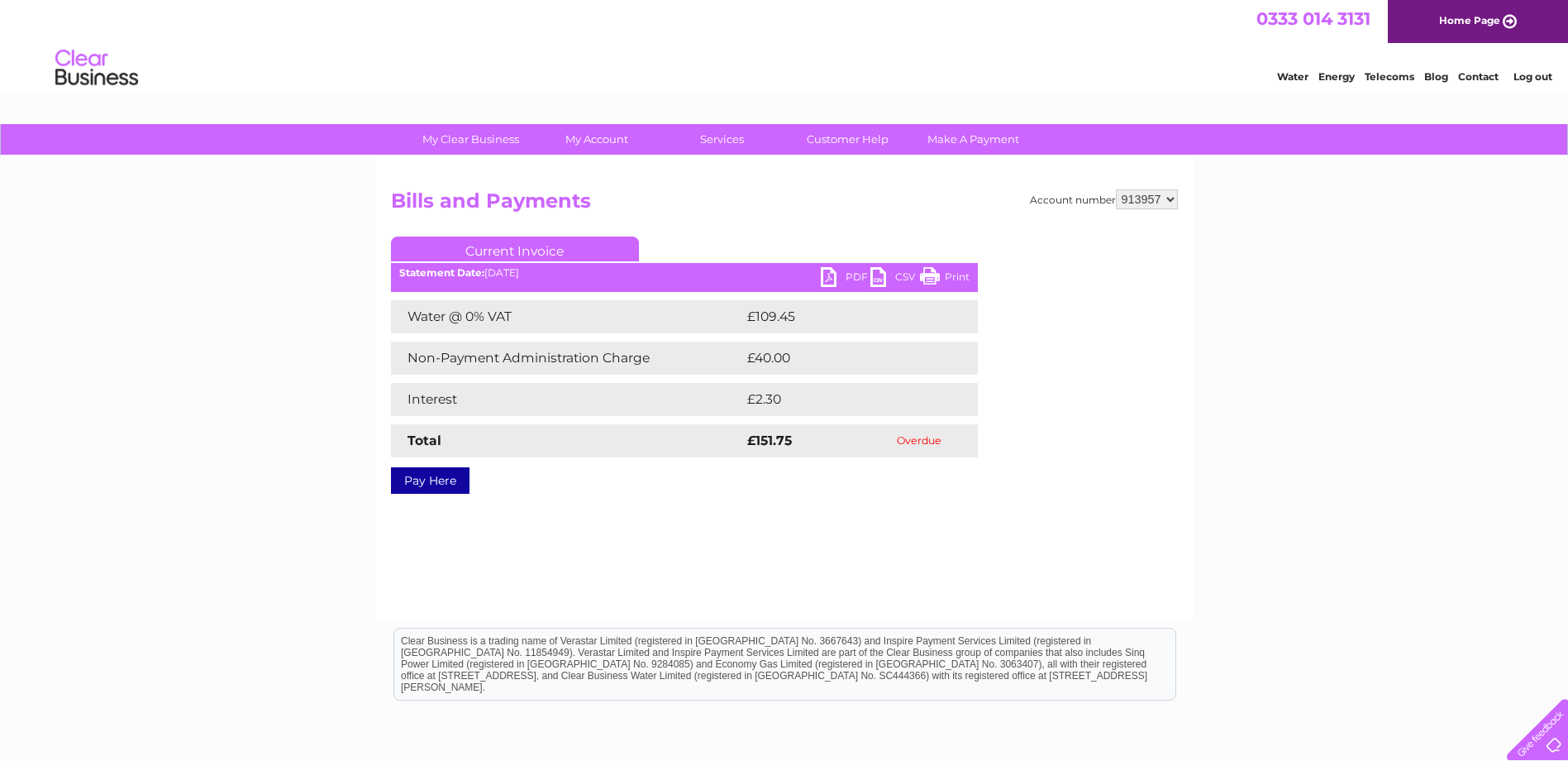
click at [880, 276] on link "CSV" at bounding box center [895, 279] width 50 height 24
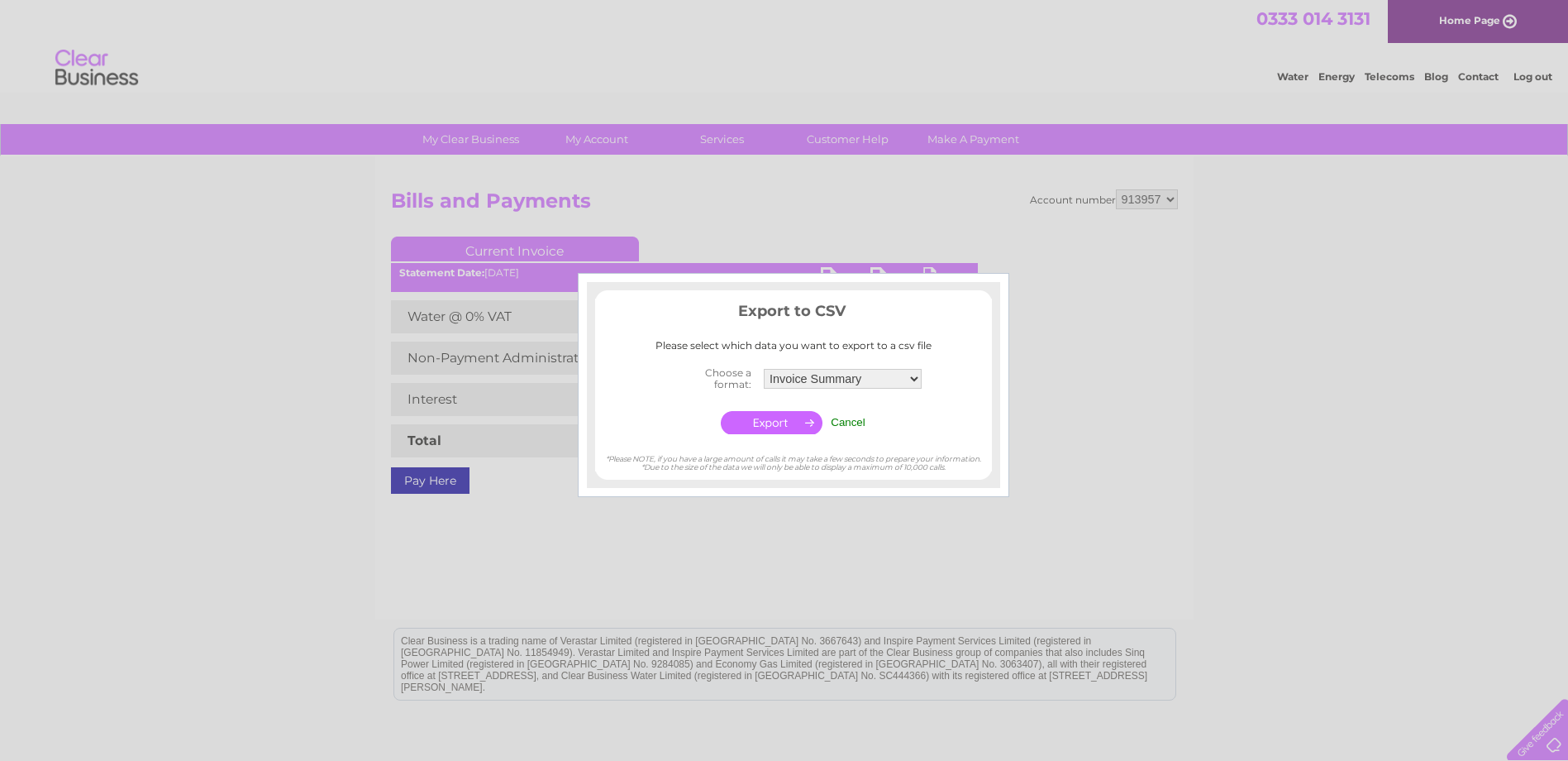
click at [849, 420] on input "Cancel" at bounding box center [848, 422] width 35 height 13
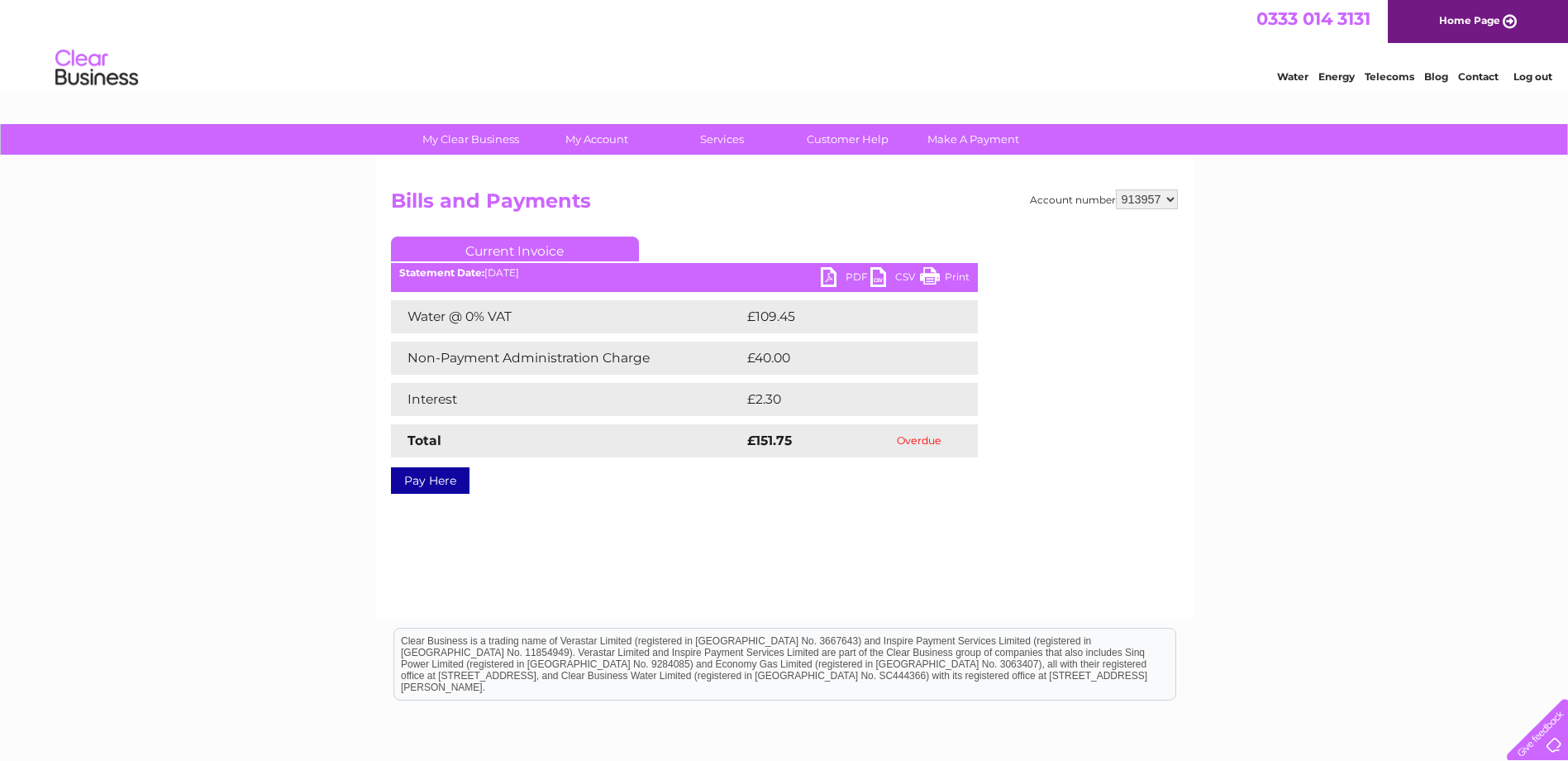
click at [825, 275] on link "PDF" at bounding box center [845, 279] width 50 height 24
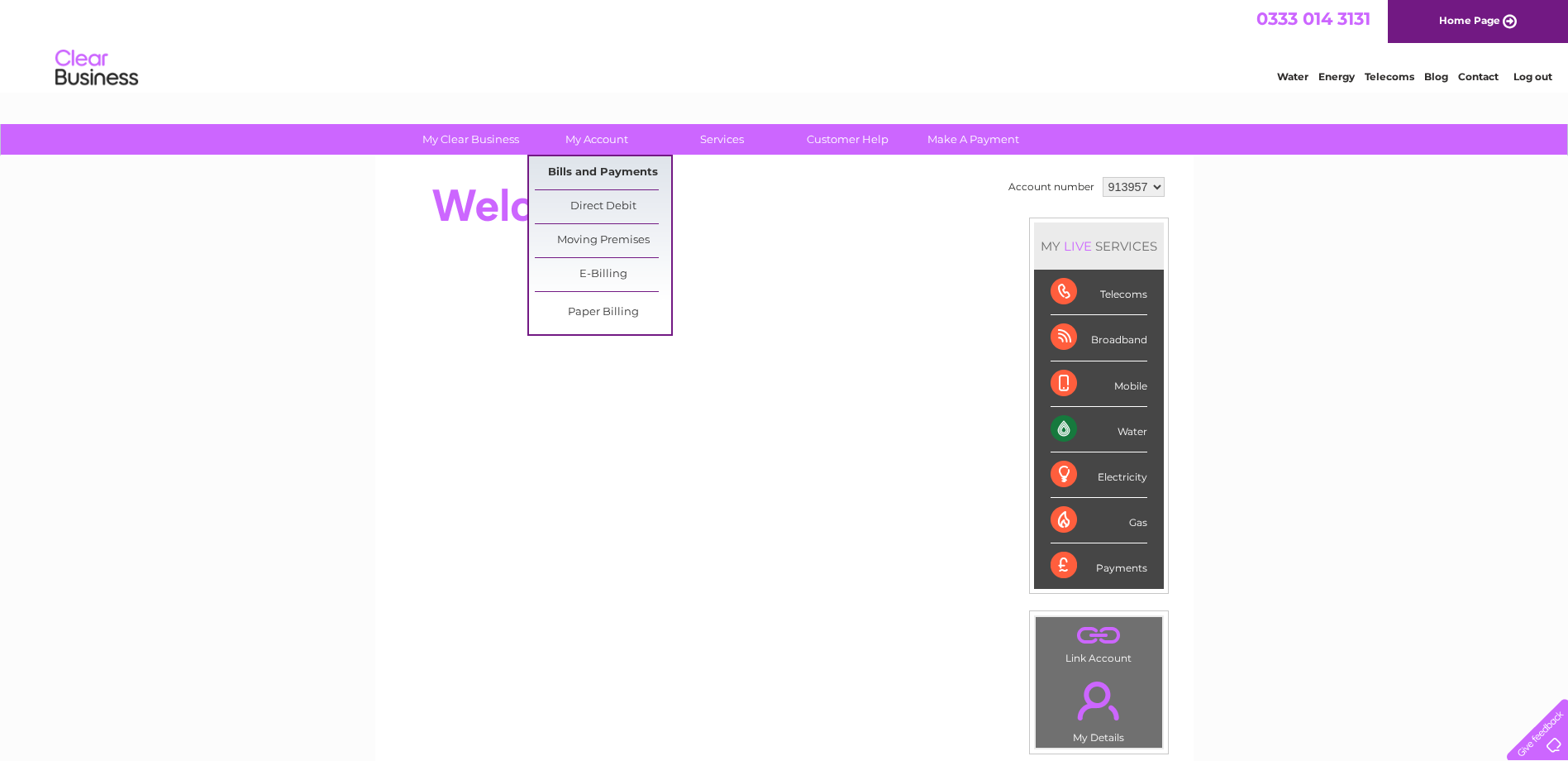
click at [603, 168] on link "Bills and Payments" at bounding box center [603, 172] width 136 height 33
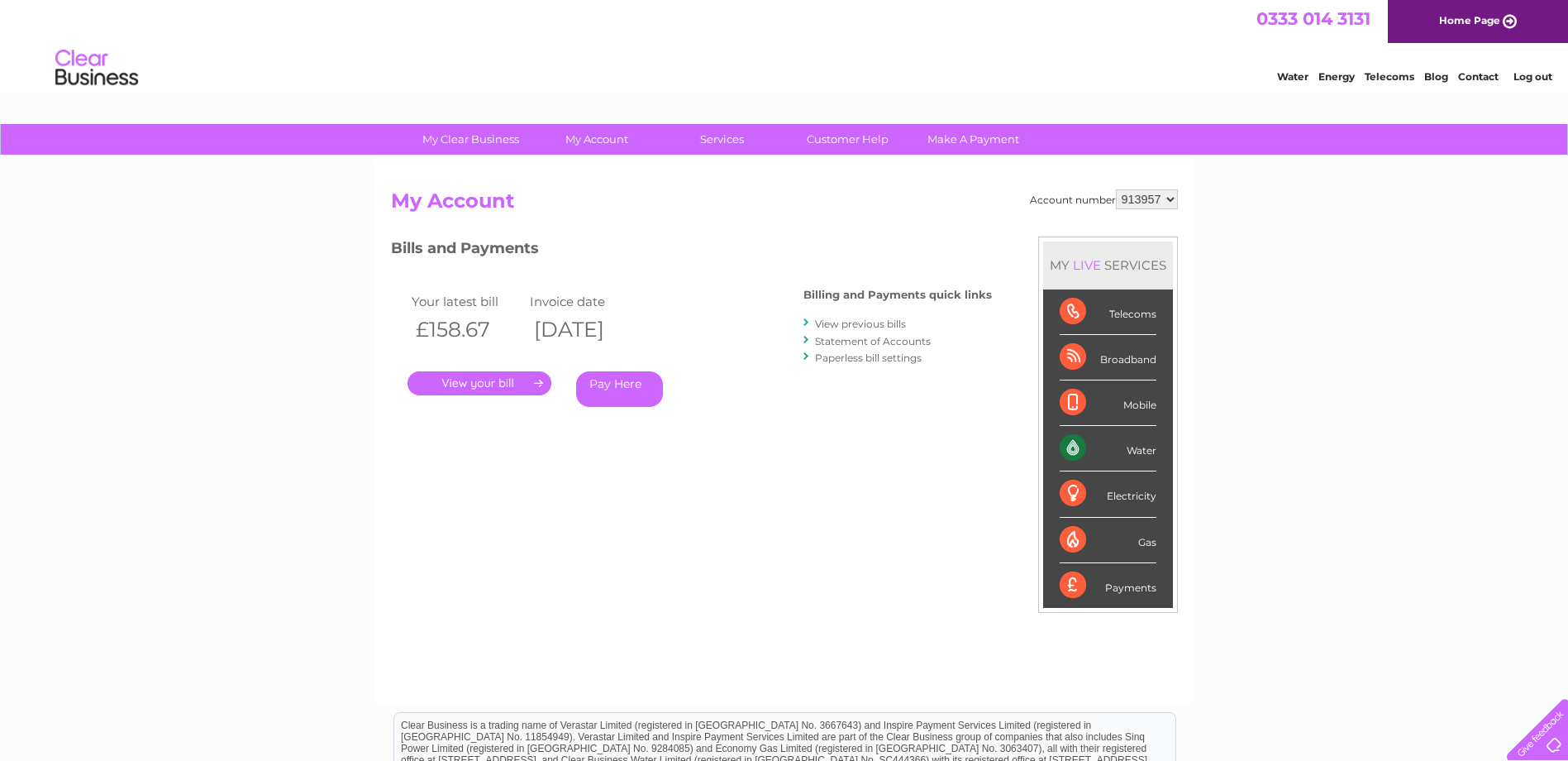
click at [874, 328] on link "View previous bills" at bounding box center [861, 324] width 91 height 13
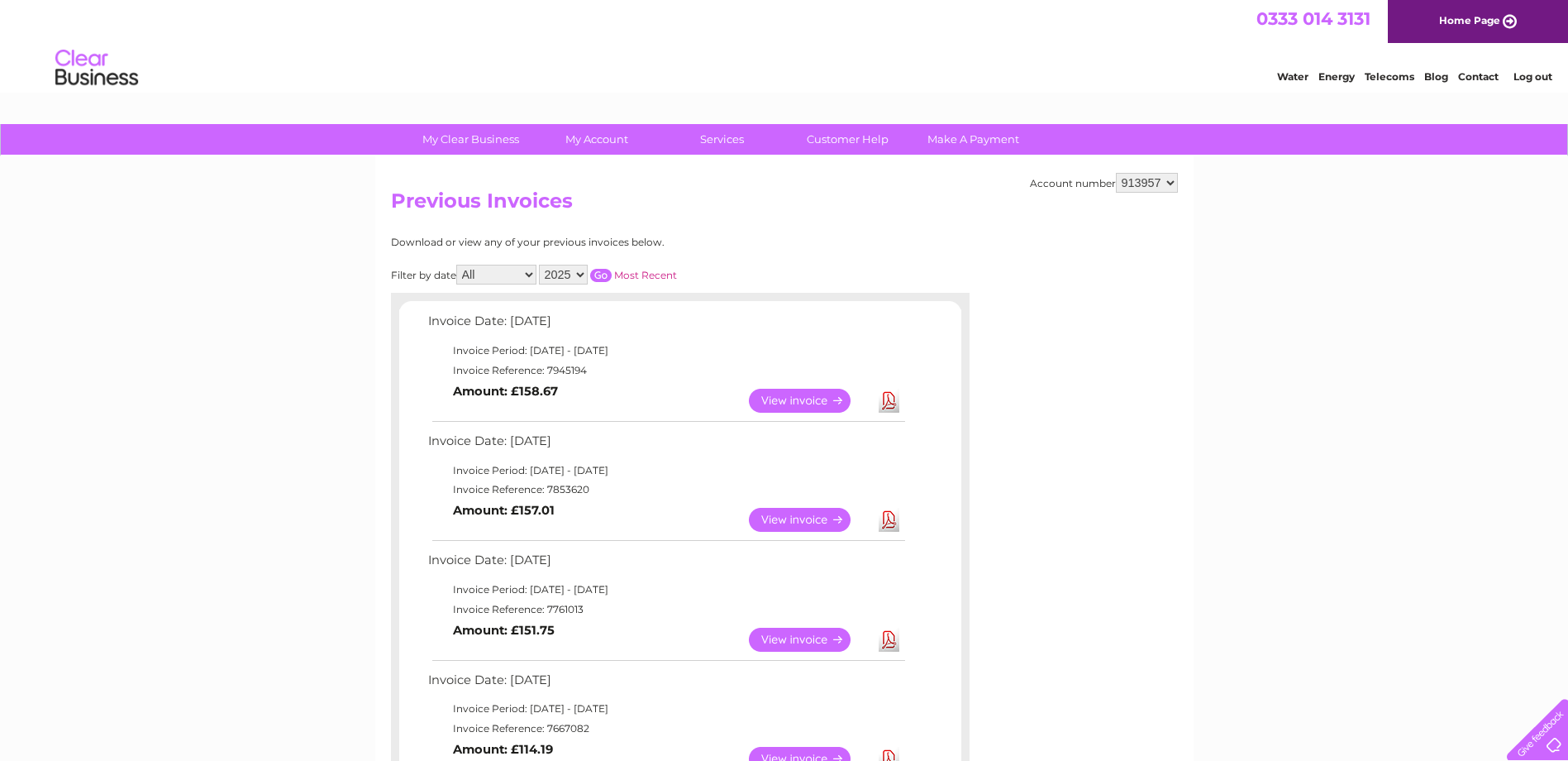
click at [798, 753] on link "View" at bounding box center [809, 758] width 122 height 24
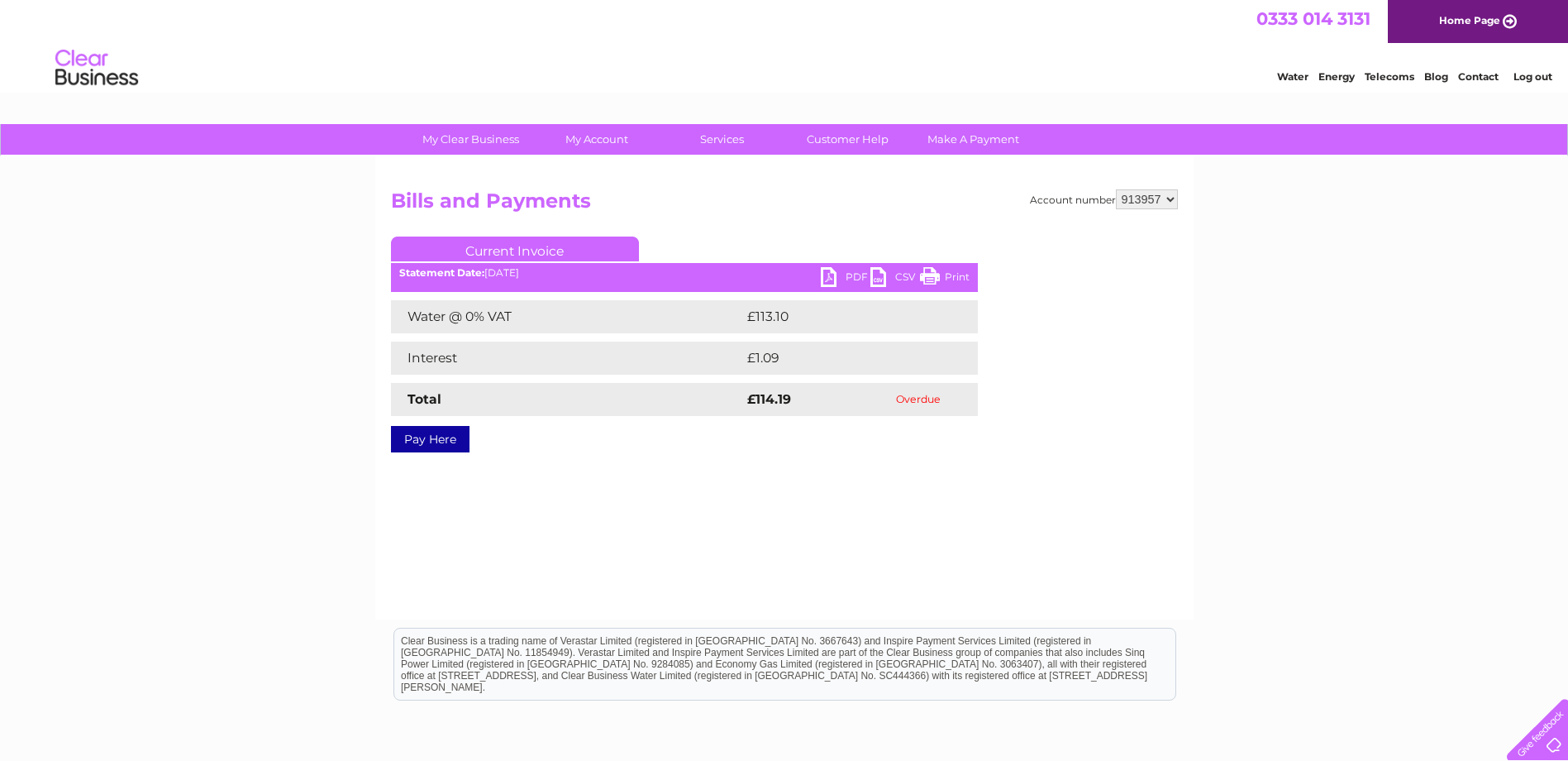
click at [879, 280] on link "CSV" at bounding box center [895, 279] width 50 height 24
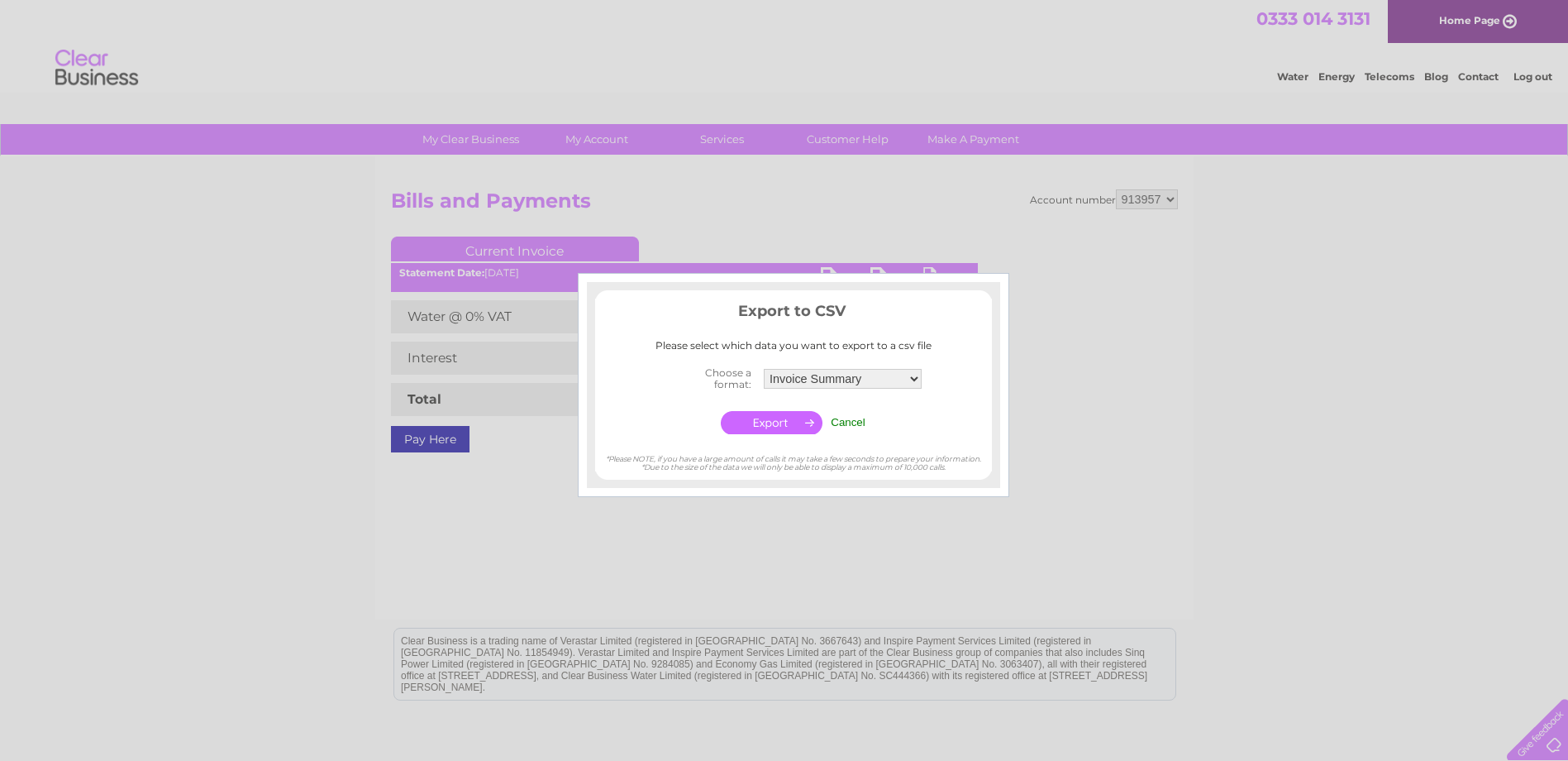
click at [840, 418] on input "Cancel" at bounding box center [848, 422] width 35 height 13
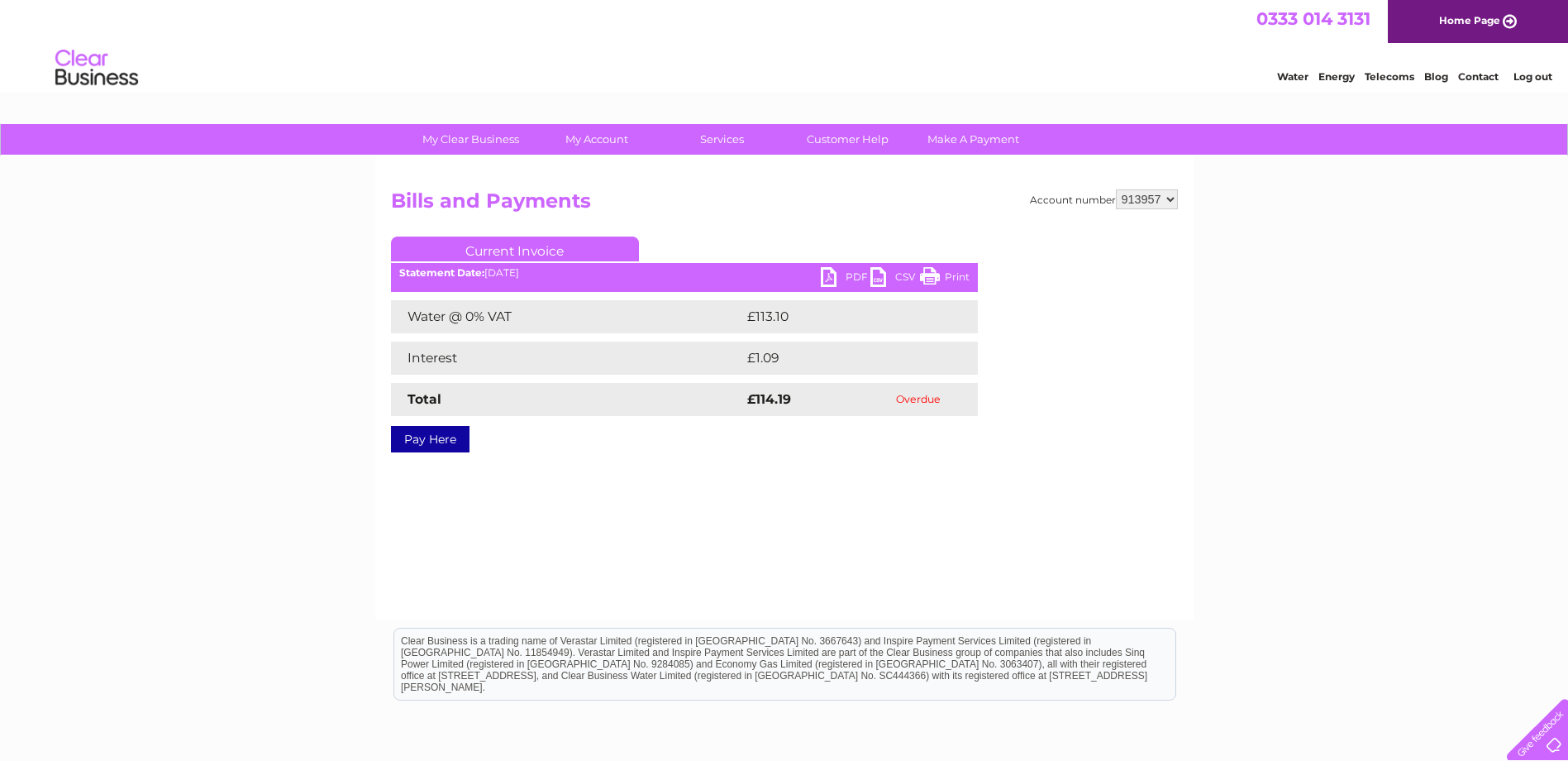
click at [827, 276] on link "PDF" at bounding box center [845, 279] width 50 height 24
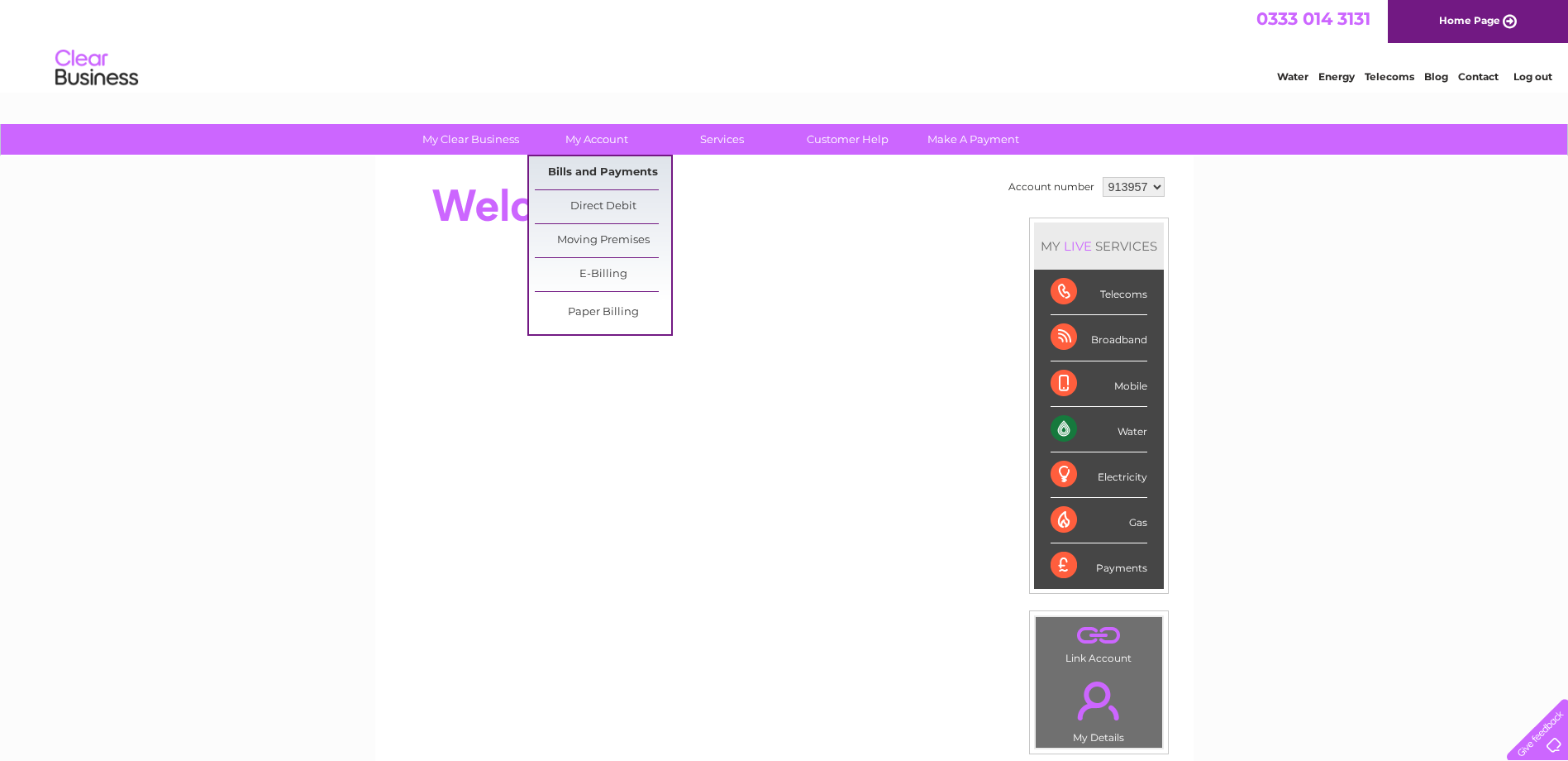
click at [586, 176] on link "Bills and Payments" at bounding box center [603, 172] width 136 height 33
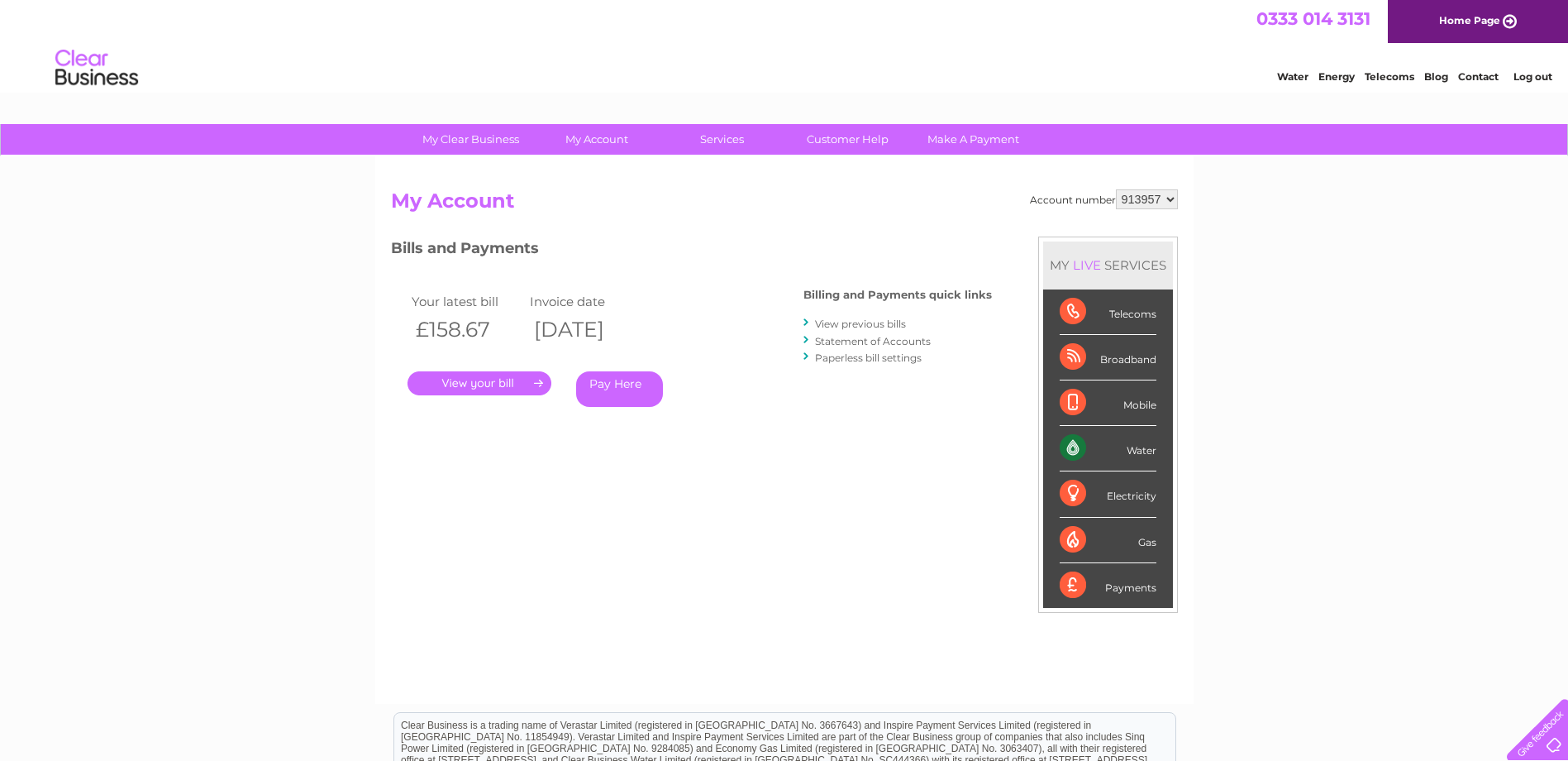
click at [856, 325] on link "View previous bills" at bounding box center [861, 324] width 91 height 13
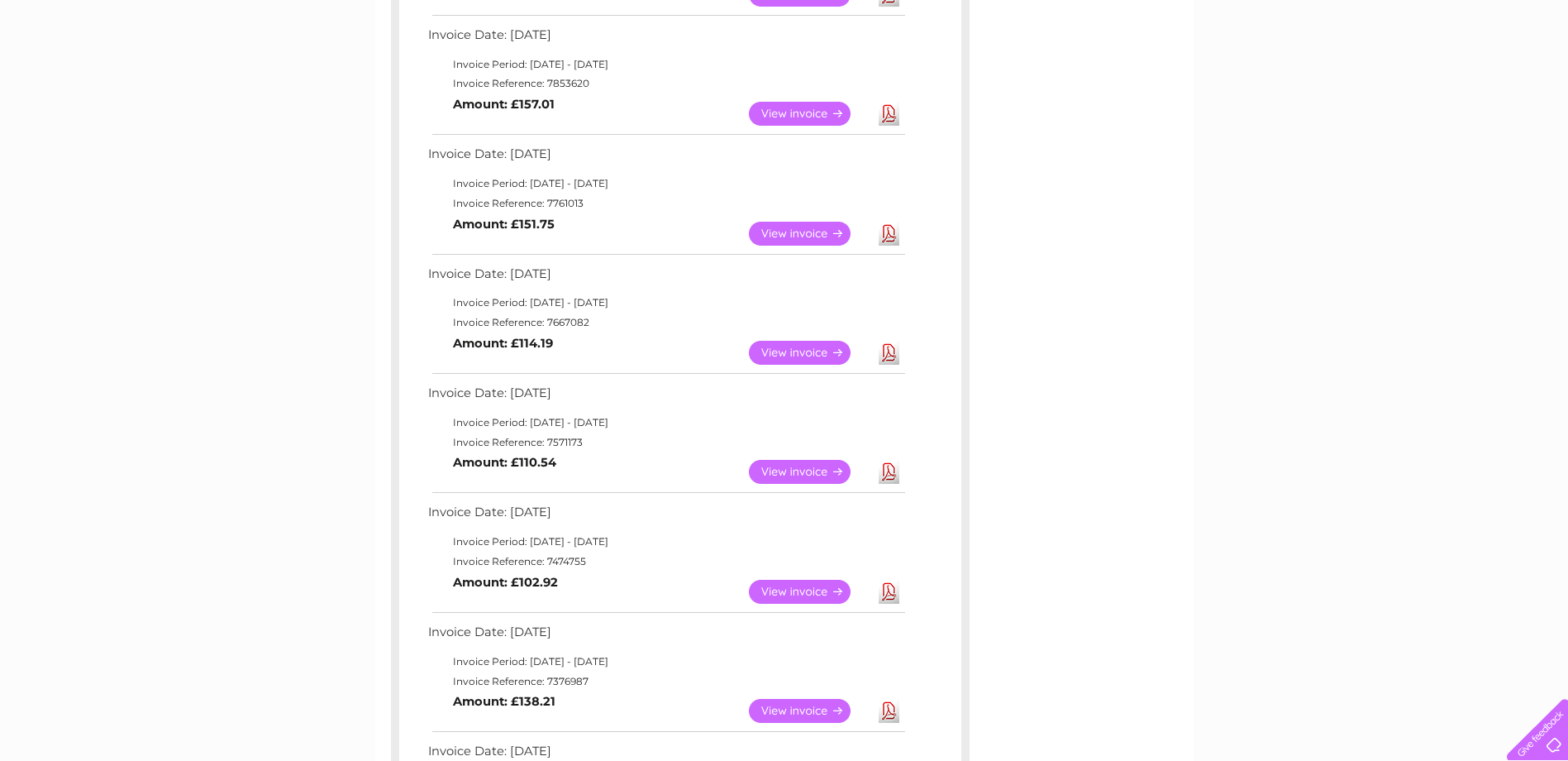
scroll to position [408, 0]
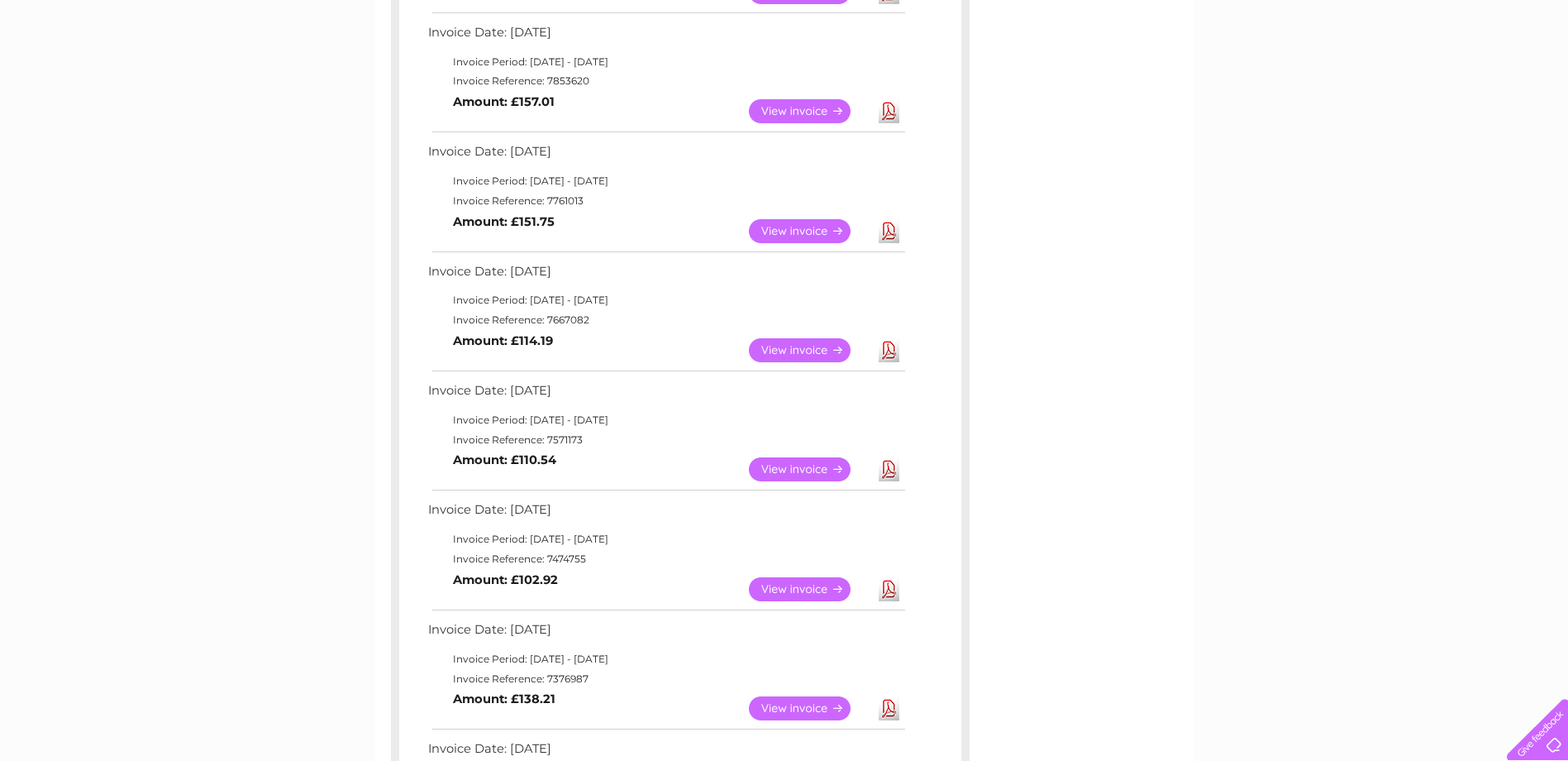
click at [804, 591] on link "View" at bounding box center [809, 589] width 122 height 24
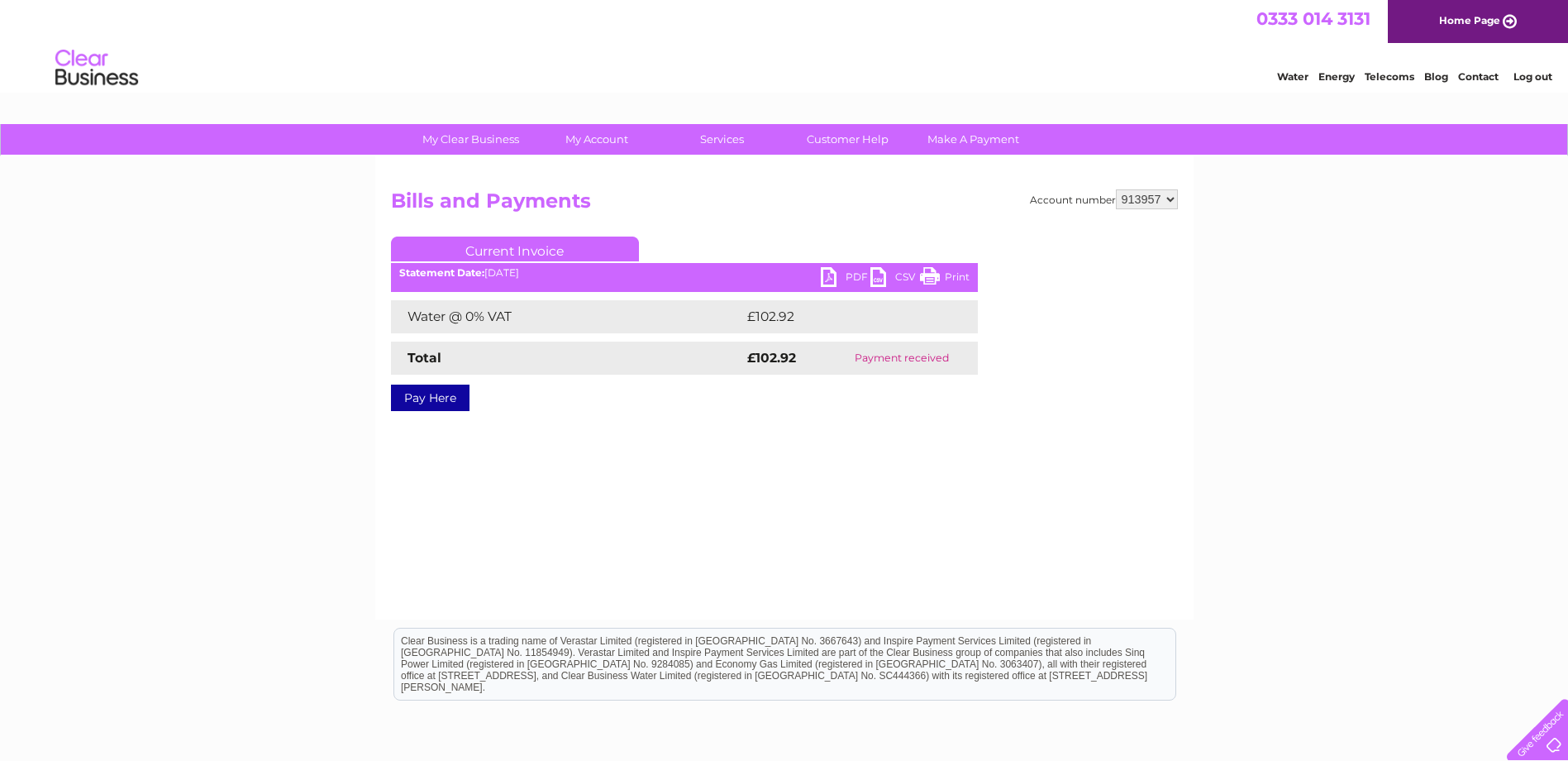
click at [831, 274] on link "PDF" at bounding box center [845, 279] width 50 height 24
